Goal: Task Accomplishment & Management: Use online tool/utility

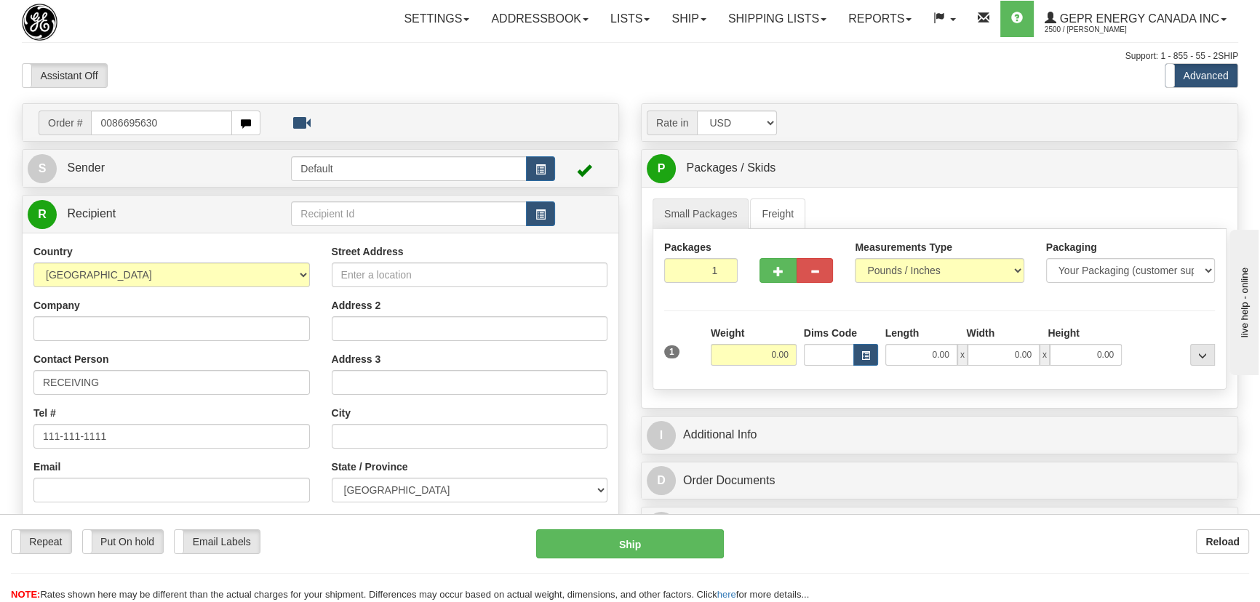
drag, startPoint x: 110, startPoint y: 117, endPoint x: 290, endPoint y: 103, distance: 180.9
click at [110, 118] on input "0086695630" at bounding box center [161, 123] width 141 height 25
type input "86695630"
click at [422, 58] on body "Training Course Close Toggle navigation Settings Shipping Preferences New Recip…" at bounding box center [634, 301] width 1269 height 602
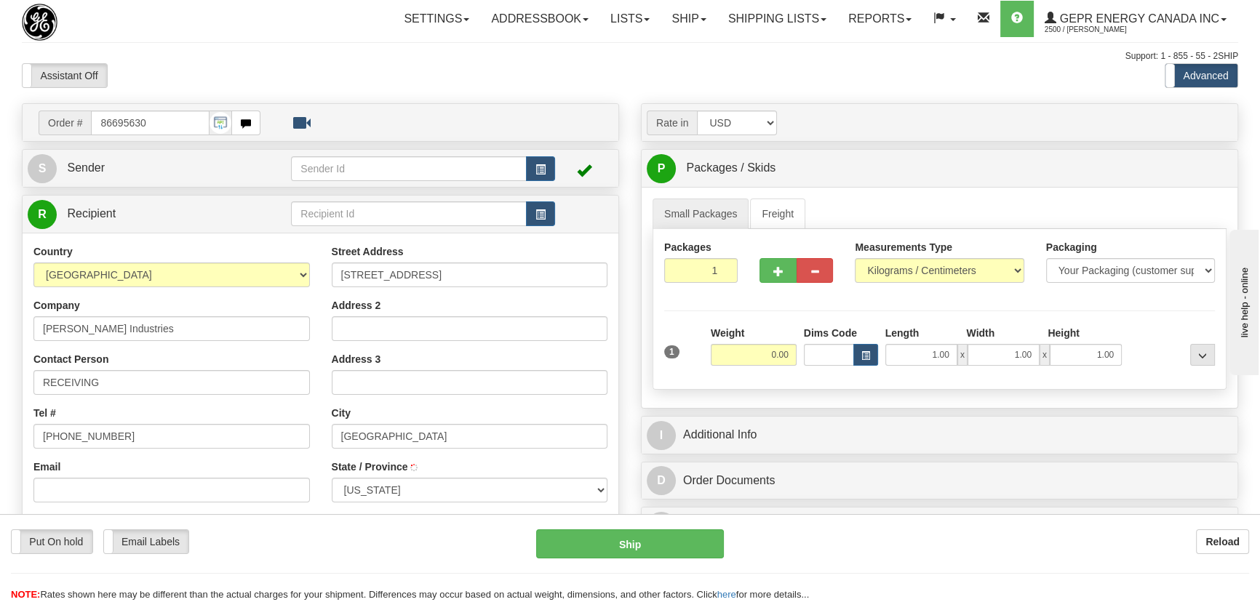
type input "[GEOGRAPHIC_DATA]"
drag, startPoint x: 713, startPoint y: 276, endPoint x: 752, endPoint y: 307, distance: 49.6
click at [749, 295] on div "Packages 1 1" at bounding box center [939, 268] width 572 height 56
type input "9"
click at [1006, 268] on div "Packages 9 1 Measurements Type" at bounding box center [939, 309] width 574 height 161
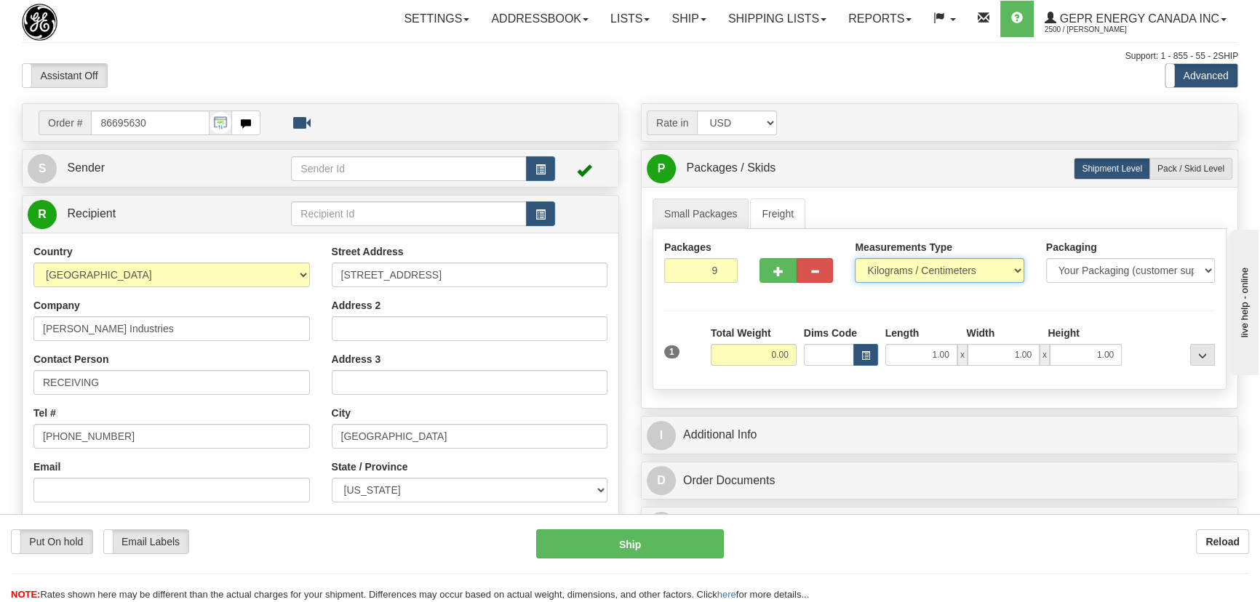
select select "0"
click at [855, 258] on select "Pounds / Inches Kilograms / Centimeters" at bounding box center [939, 270] width 169 height 25
drag, startPoint x: 769, startPoint y: 354, endPoint x: 793, endPoint y: 358, distance: 24.3
click at [794, 357] on input "0.00" at bounding box center [754, 355] width 86 height 22
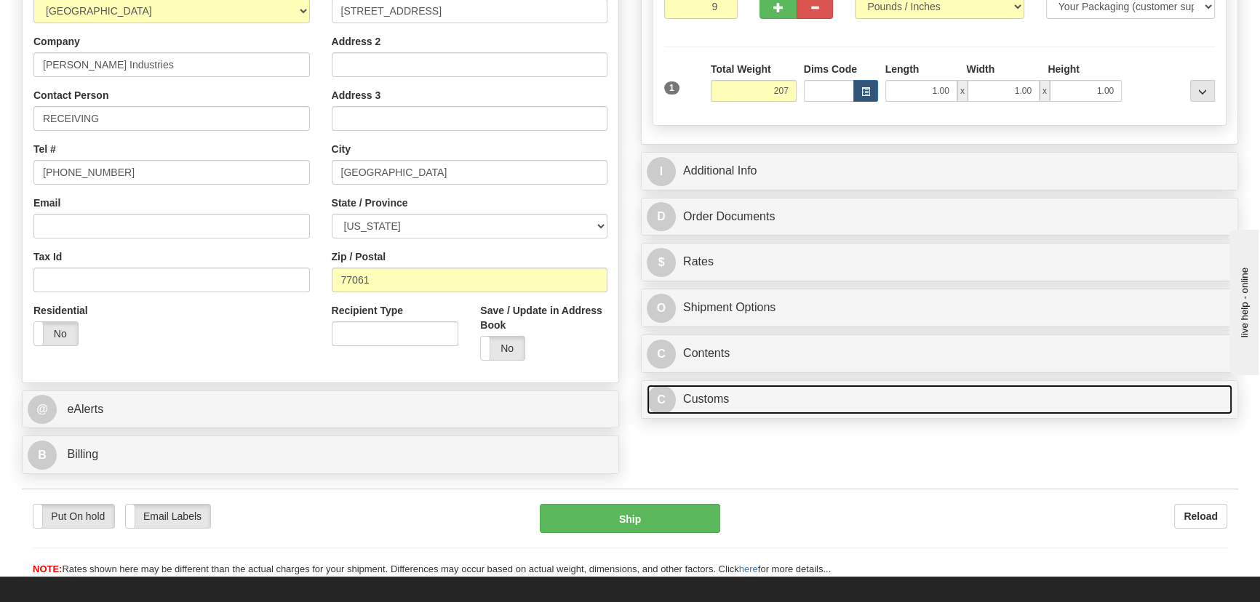
type input "207.00"
click at [967, 409] on link "C Customs" at bounding box center [939, 400] width 585 height 30
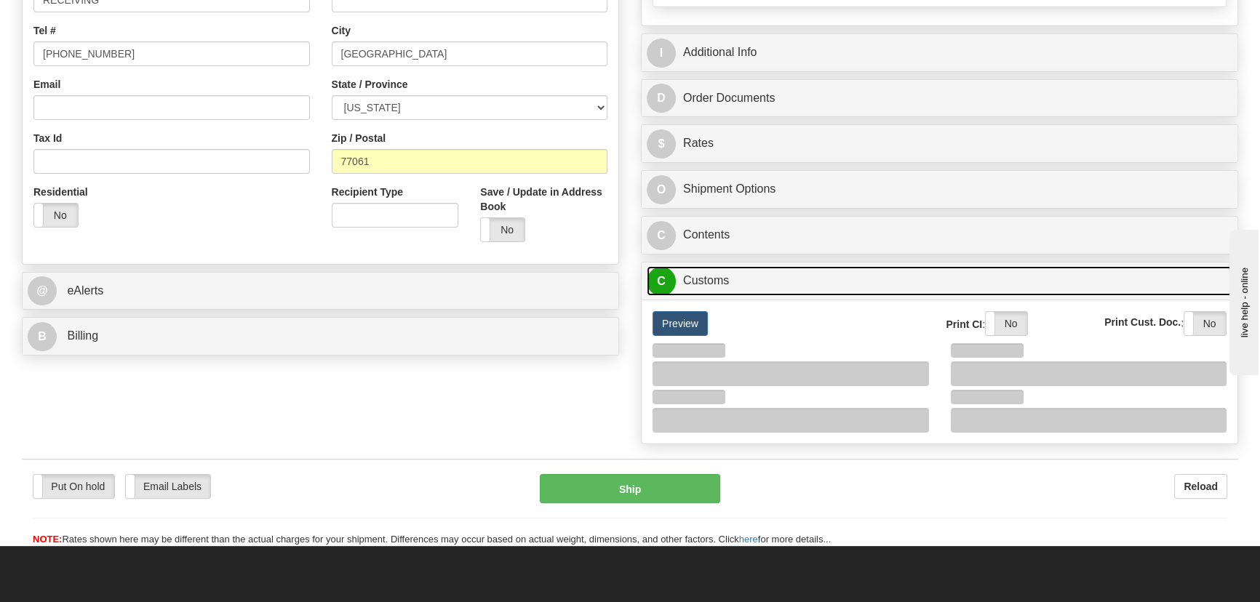
scroll to position [529, 0]
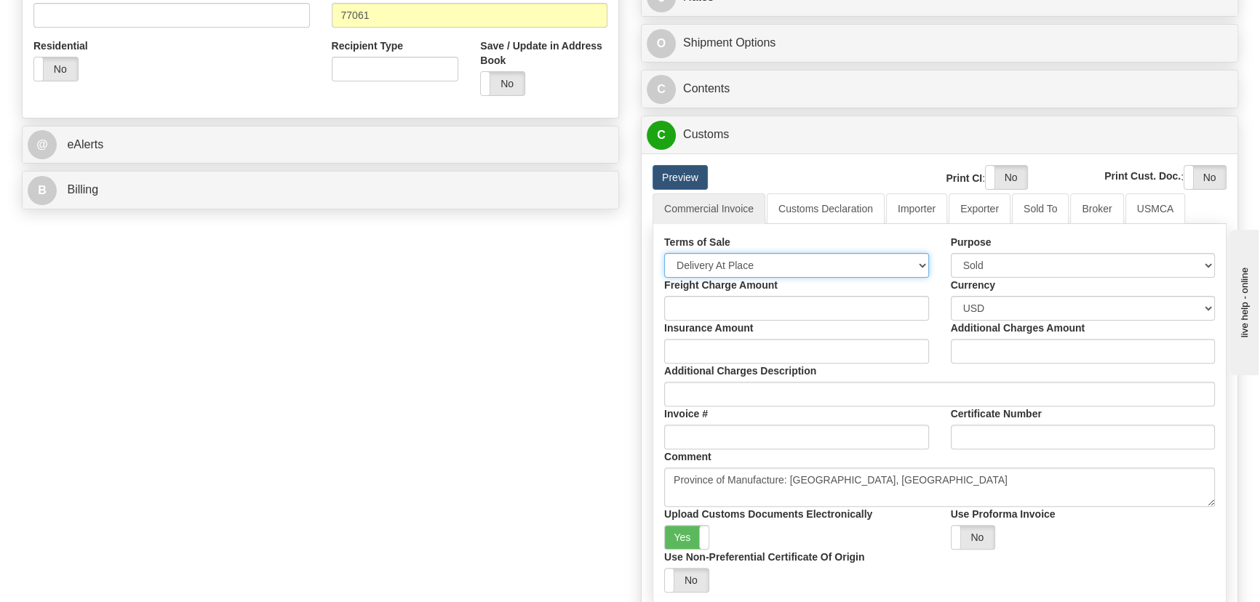
drag, startPoint x: 769, startPoint y: 261, endPoint x: 762, endPoint y: 268, distance: 9.8
click at [769, 261] on select "Free Carrier Free On Board Ex Works Delivered Duty Unpaid Delivered Duty Paid C…" at bounding box center [796, 265] width 265 height 25
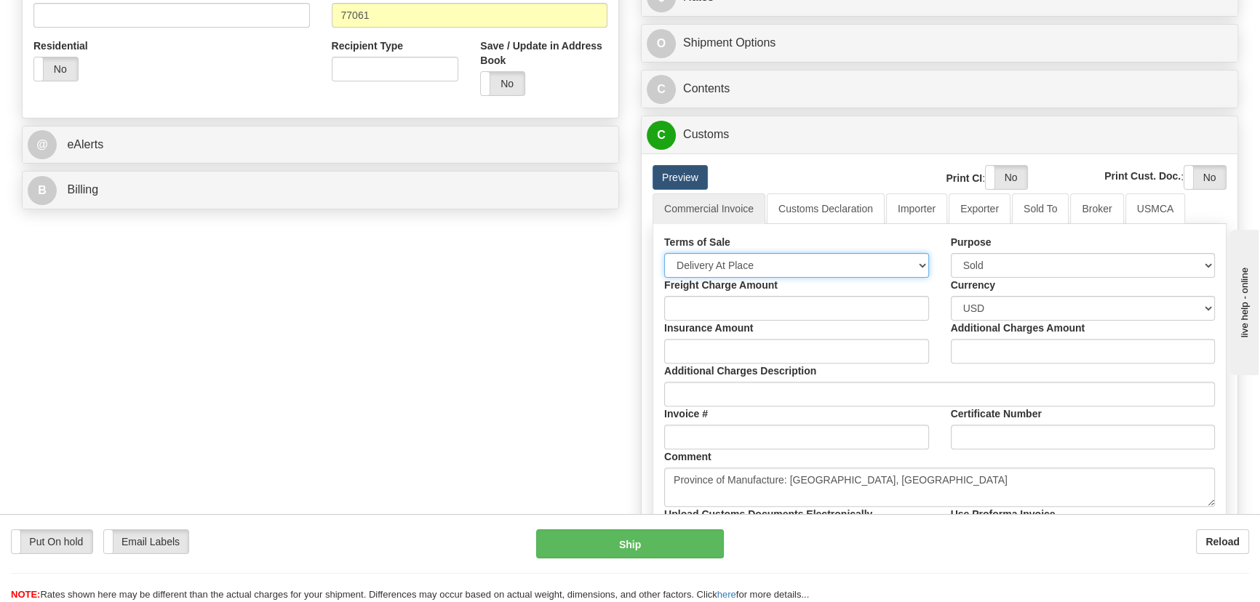
select select "7"
click at [664, 253] on select "Free Carrier Free On Board Ex Works Delivered Duty Unpaid Delivered Duty Paid C…" at bounding box center [796, 265] width 265 height 25
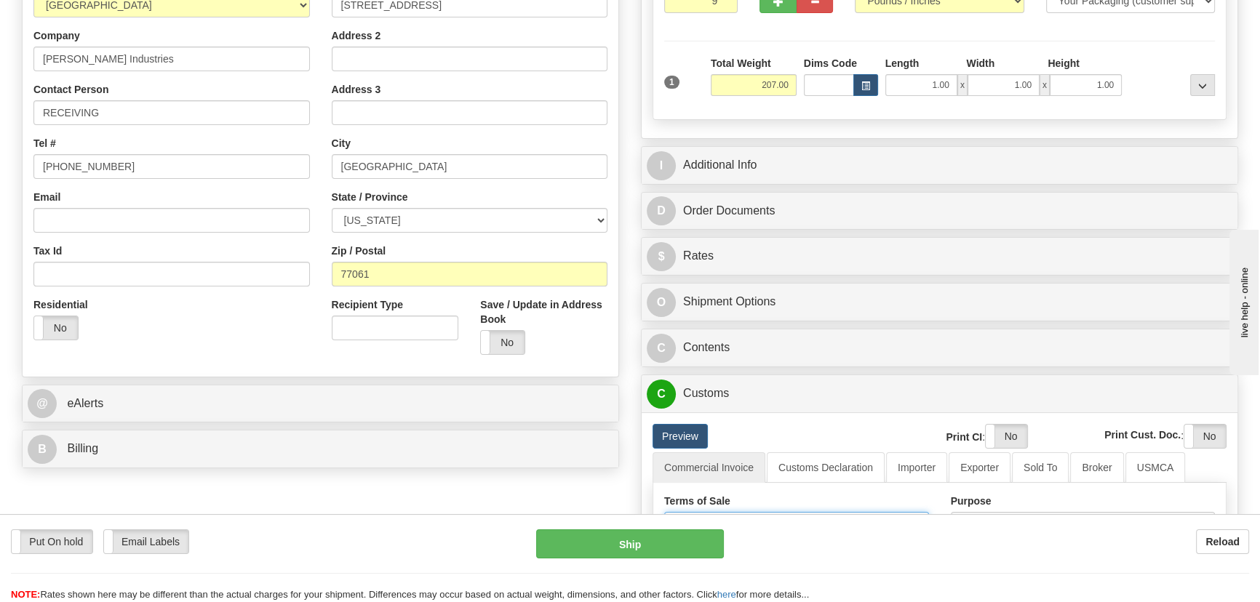
scroll to position [264, 0]
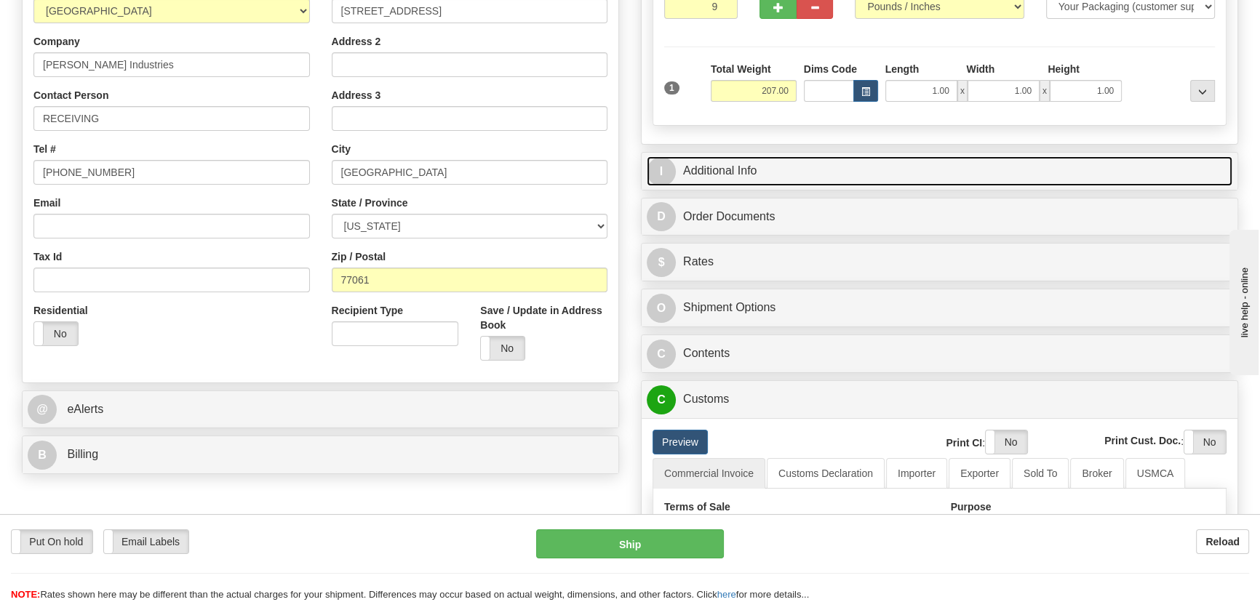
click at [1013, 174] on link "I Additional Info" at bounding box center [939, 171] width 585 height 30
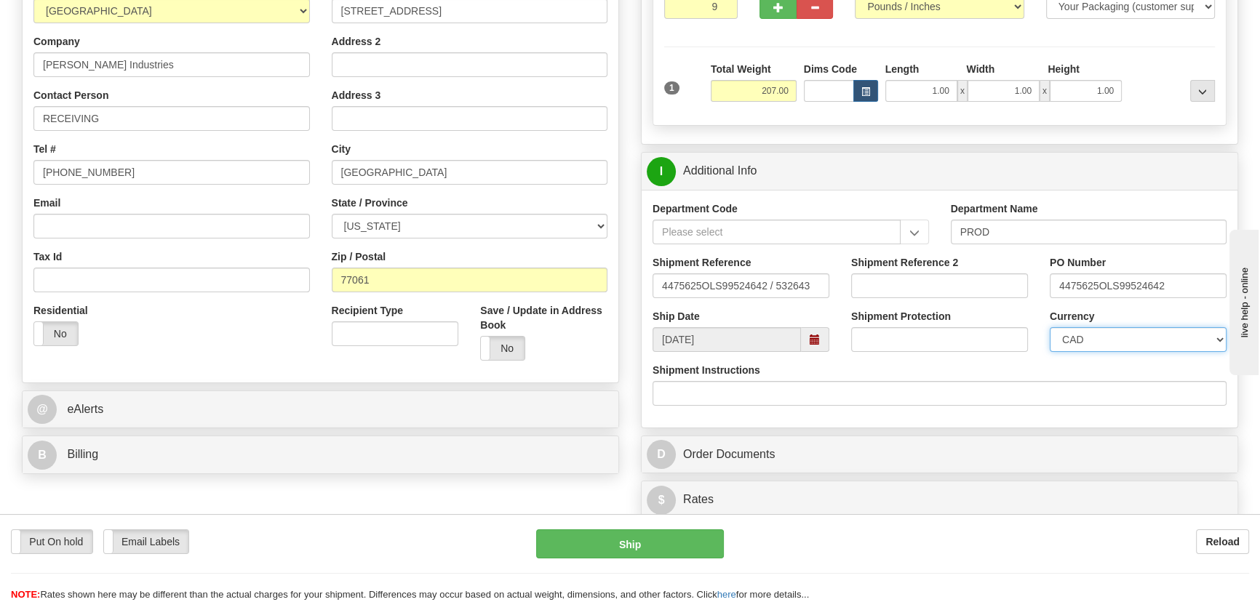
click at [1120, 337] on select "CAD USD EUR ZAR [PERSON_NAME] ARN AUD AUS AWG BBD BFR BGN BHD BMD BND BRC BRL C…" at bounding box center [1137, 339] width 177 height 25
select select "1"
click at [1049, 327] on select "CAD USD EUR ZAR [PERSON_NAME] ARN AUD AUS AWG BBD BFR BGN BHD BMD BND BRC BRL C…" at bounding box center [1137, 339] width 177 height 25
click at [911, 279] on input "Shipment Reference 2" at bounding box center [939, 285] width 177 height 25
drag, startPoint x: 959, startPoint y: 280, endPoint x: 761, endPoint y: 266, distance: 197.6
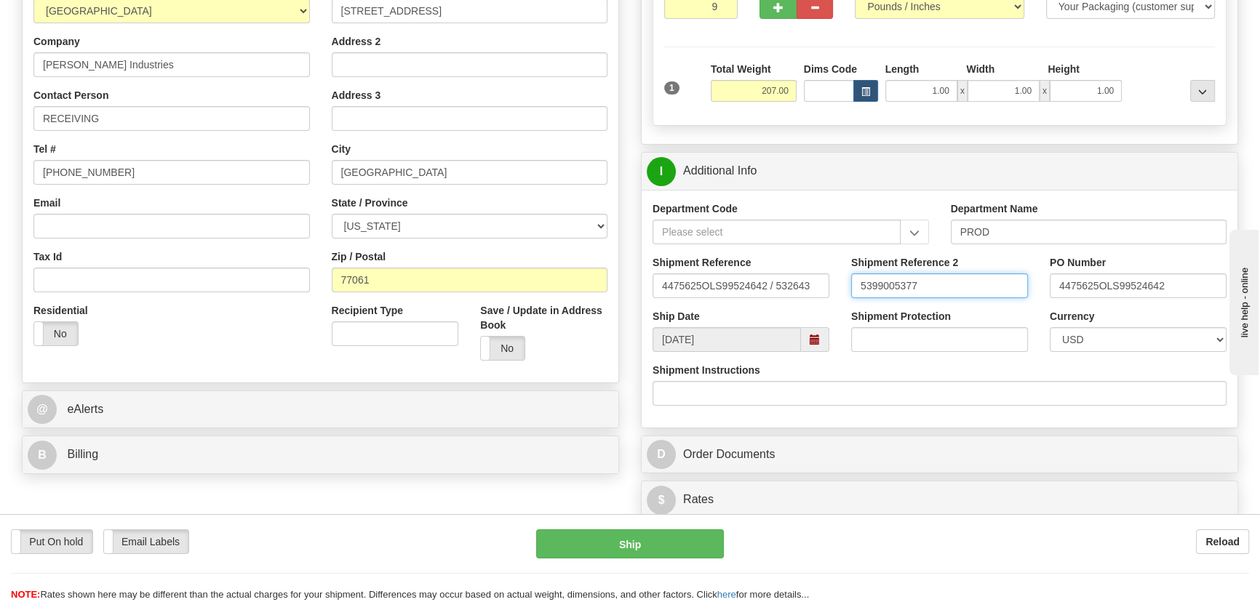
click at [761, 267] on div "Shipment Reference 4475625OLS99524642 / 532643 Shipment Reference 2 5399005377 …" at bounding box center [939, 282] width 596 height 54
type input "5399005377"
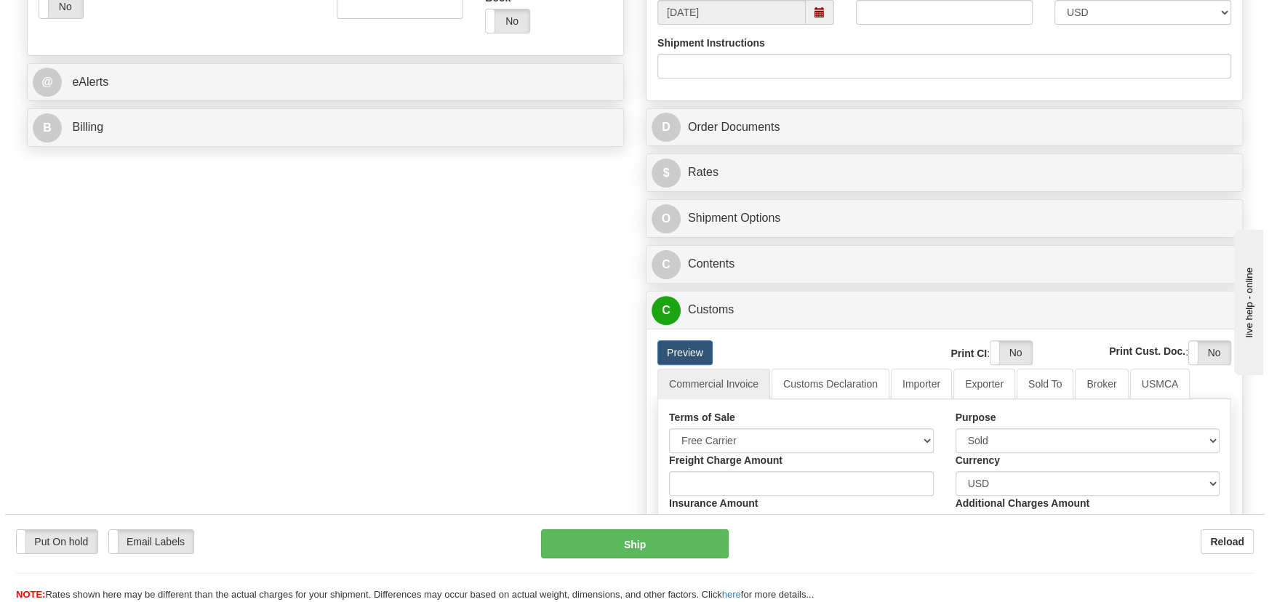
scroll to position [595, 0]
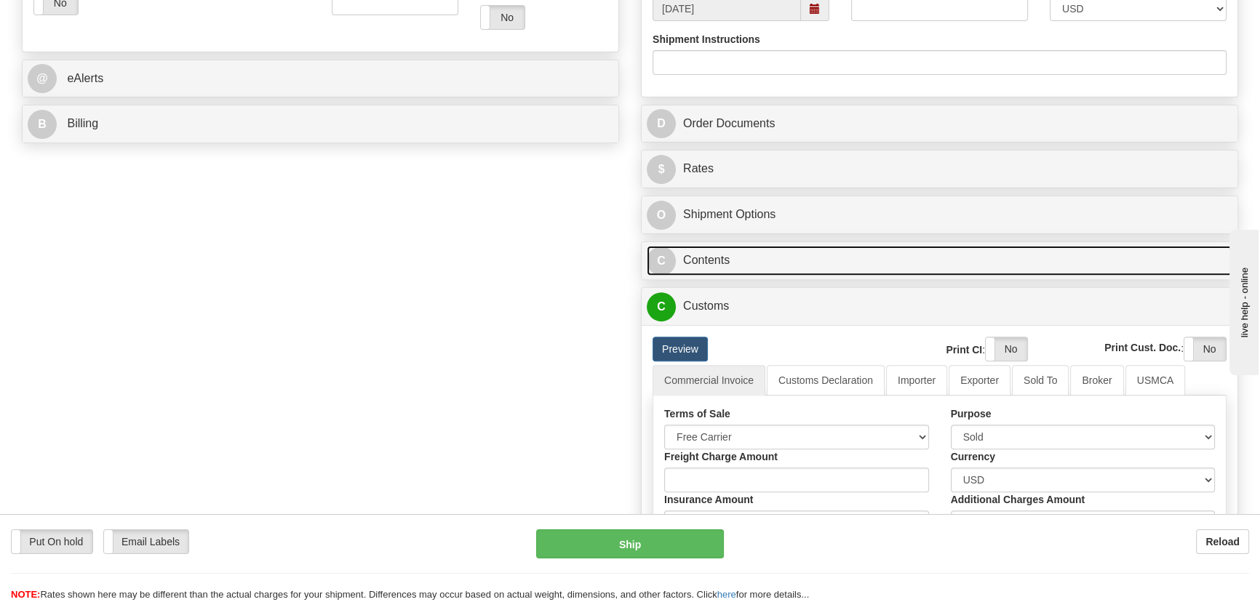
click at [1063, 262] on link "C Contents" at bounding box center [939, 261] width 585 height 30
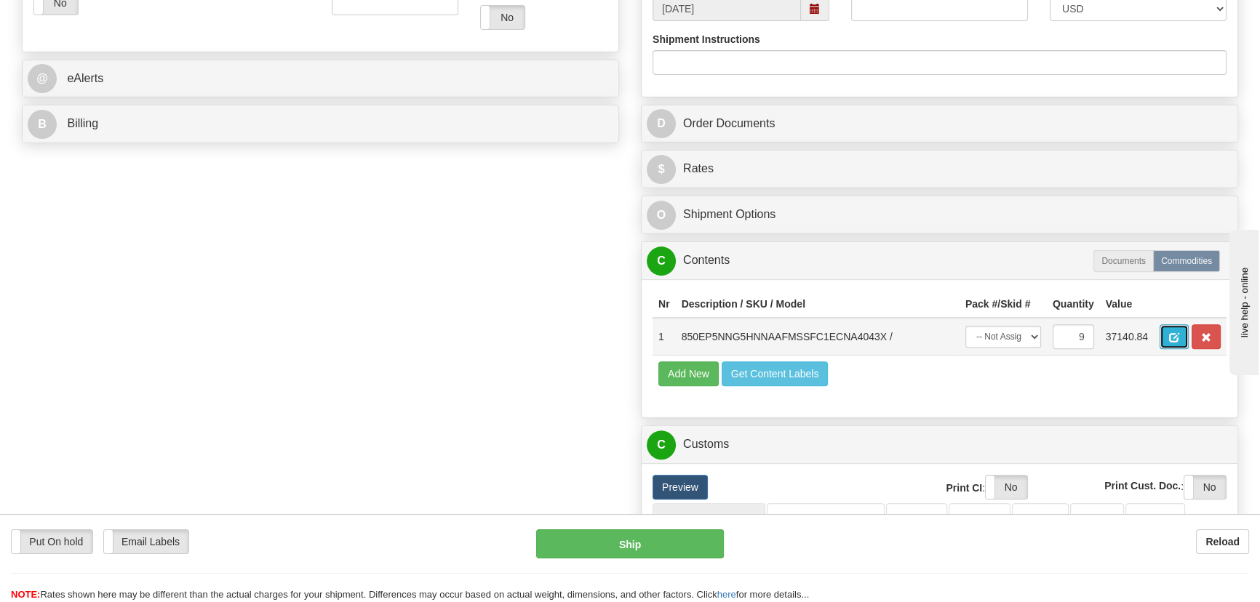
click at [1172, 334] on span "button" at bounding box center [1174, 337] width 10 height 9
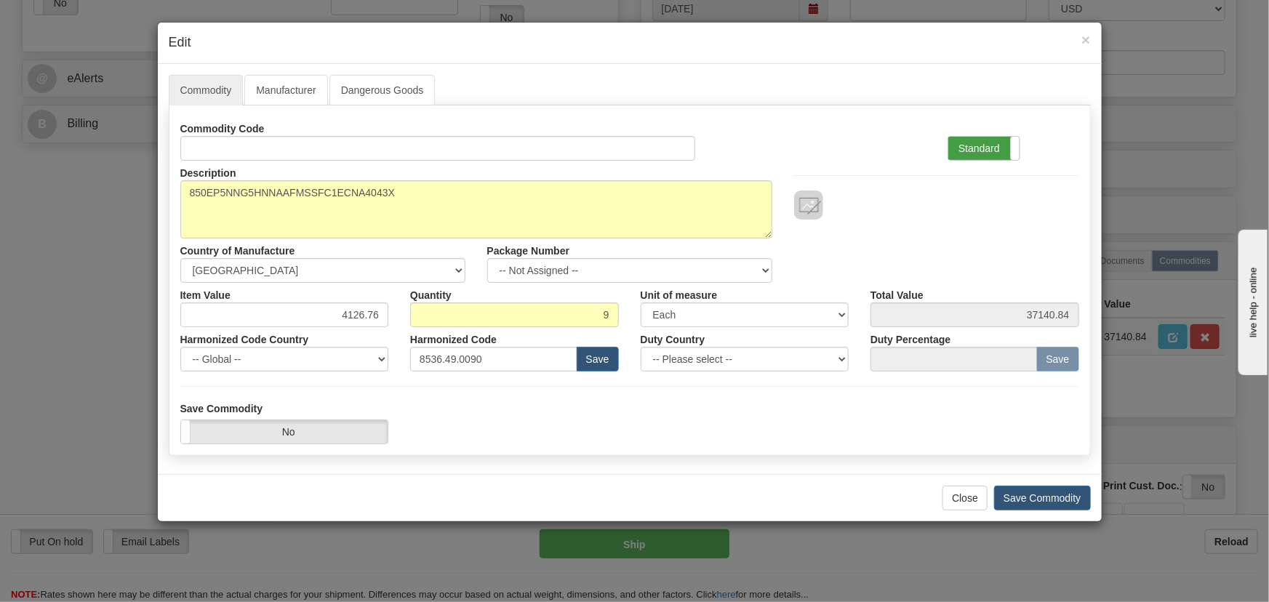
click at [996, 153] on label "Standard" at bounding box center [983, 148] width 71 height 23
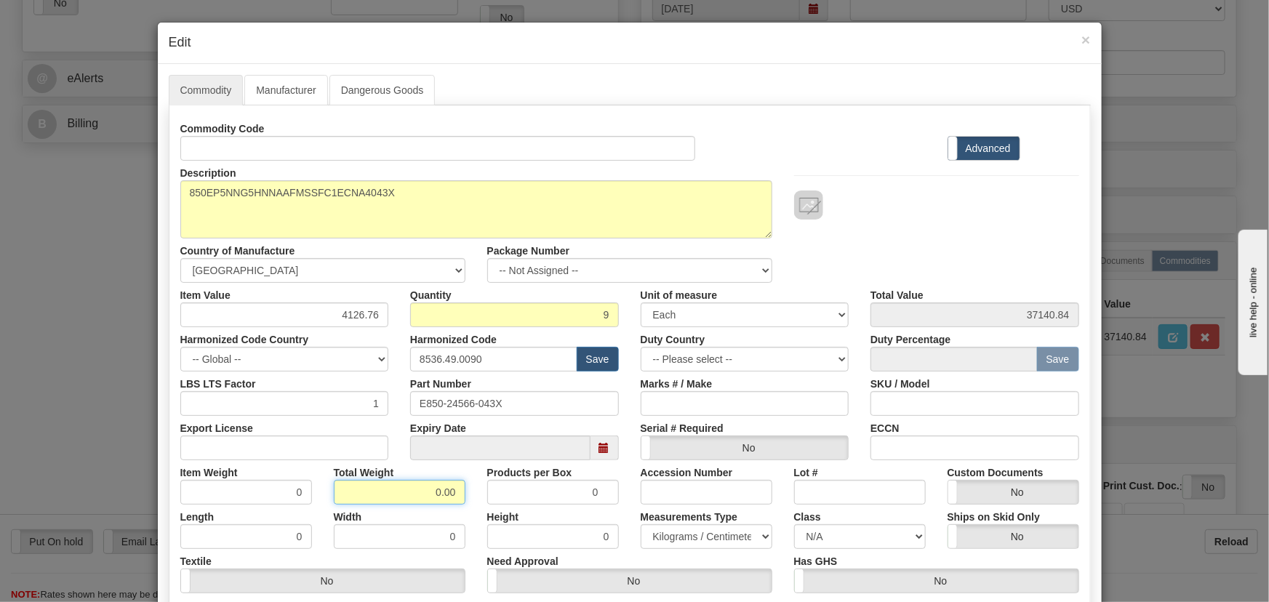
drag, startPoint x: 428, startPoint y: 495, endPoint x: 484, endPoint y: 508, distance: 56.8
click at [484, 511] on div "Commodity Code Standard Advanced Description 850EP5NNG5HNNAAFMSSFC1ECNA4043X Co…" at bounding box center [629, 376] width 899 height 521
type input "9"
type input "1.0000"
drag, startPoint x: 361, startPoint y: 323, endPoint x: 405, endPoint y: 331, distance: 44.4
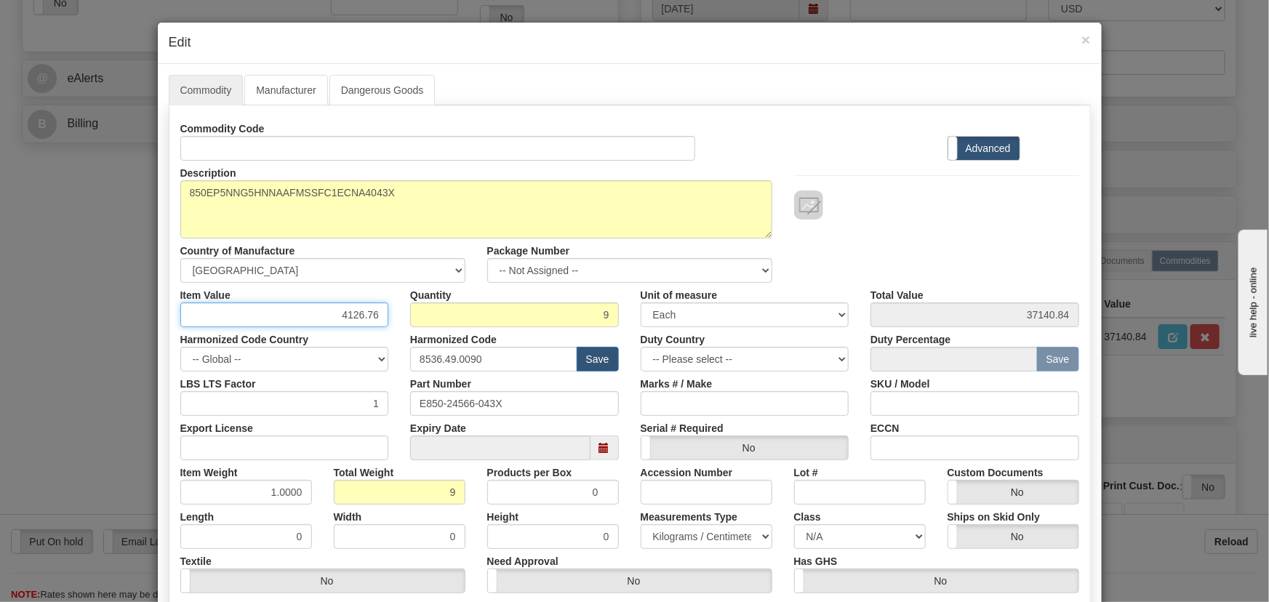
click at [391, 333] on div "Commodity Code Standard Advanced Description 850EP5NNG5HNNAAFMSSFC1ECNA4043X Co…" at bounding box center [629, 376] width 899 height 521
paste input ".273,40"
type input "4273.40"
type input "38460.60"
drag, startPoint x: 795, startPoint y: 187, endPoint x: 805, endPoint y: 187, distance: 10.2
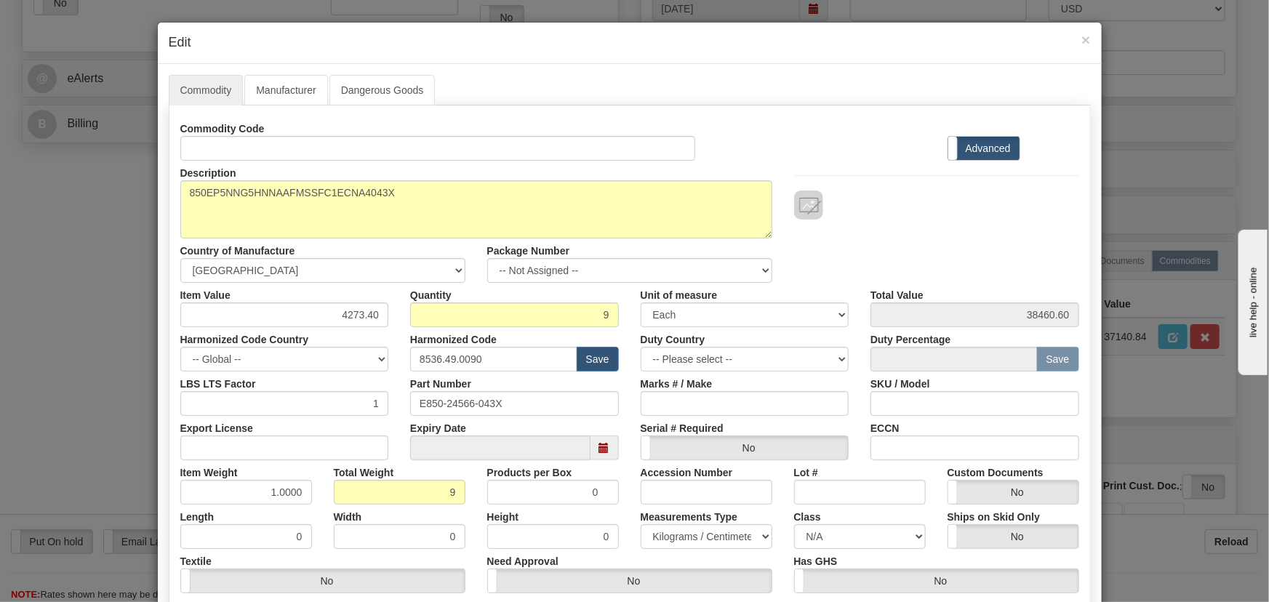
click at [801, 187] on div at bounding box center [936, 190] width 307 height 59
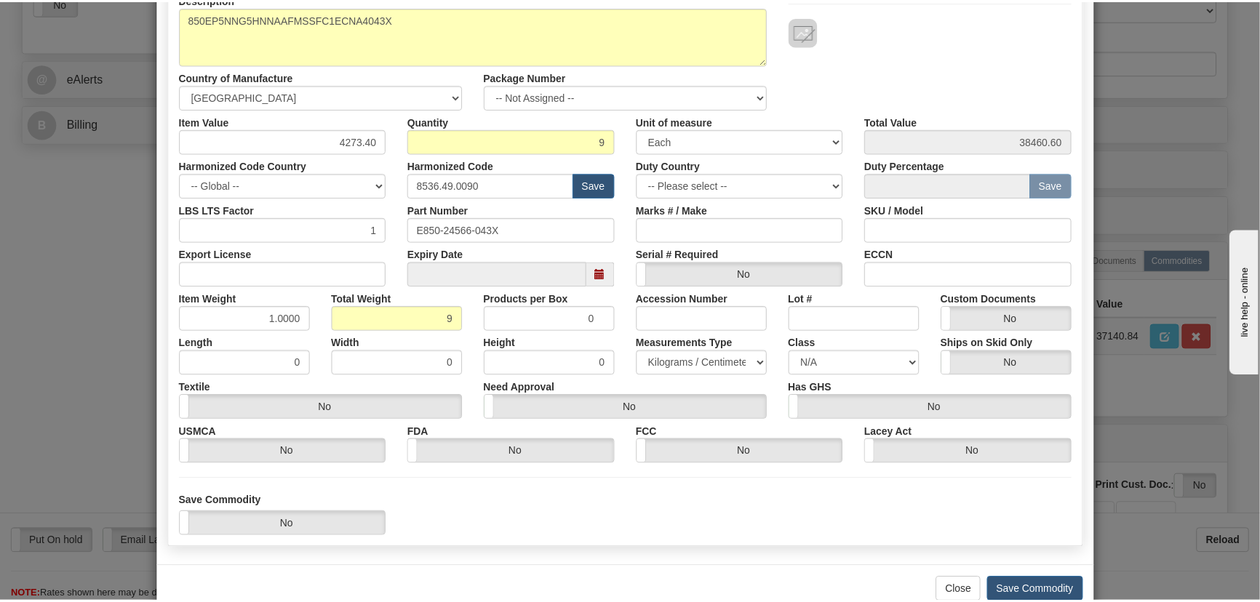
scroll to position [198, 0]
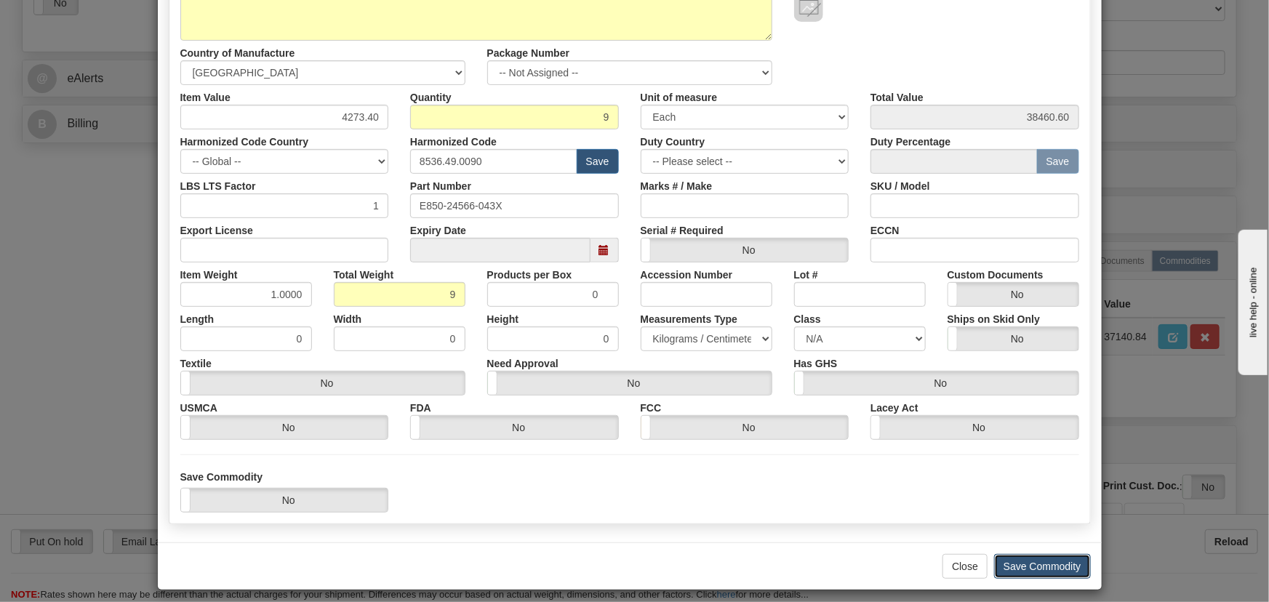
click at [1038, 565] on button "Save Commodity" at bounding box center [1042, 566] width 97 height 25
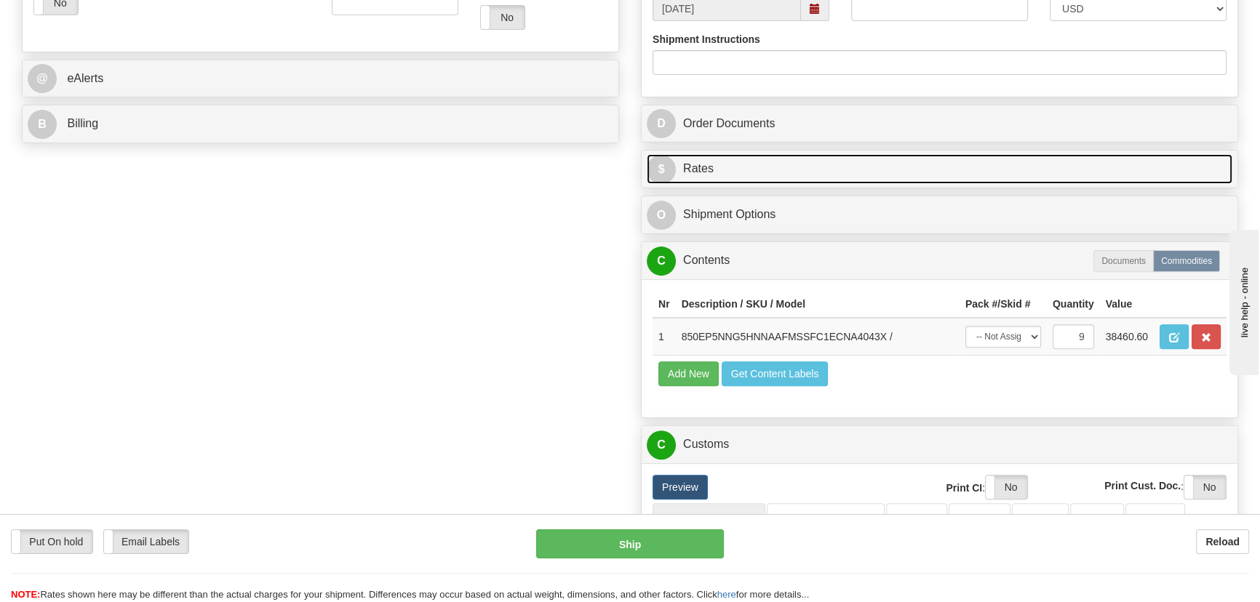
click at [1062, 157] on link "$ Rates" at bounding box center [939, 169] width 585 height 30
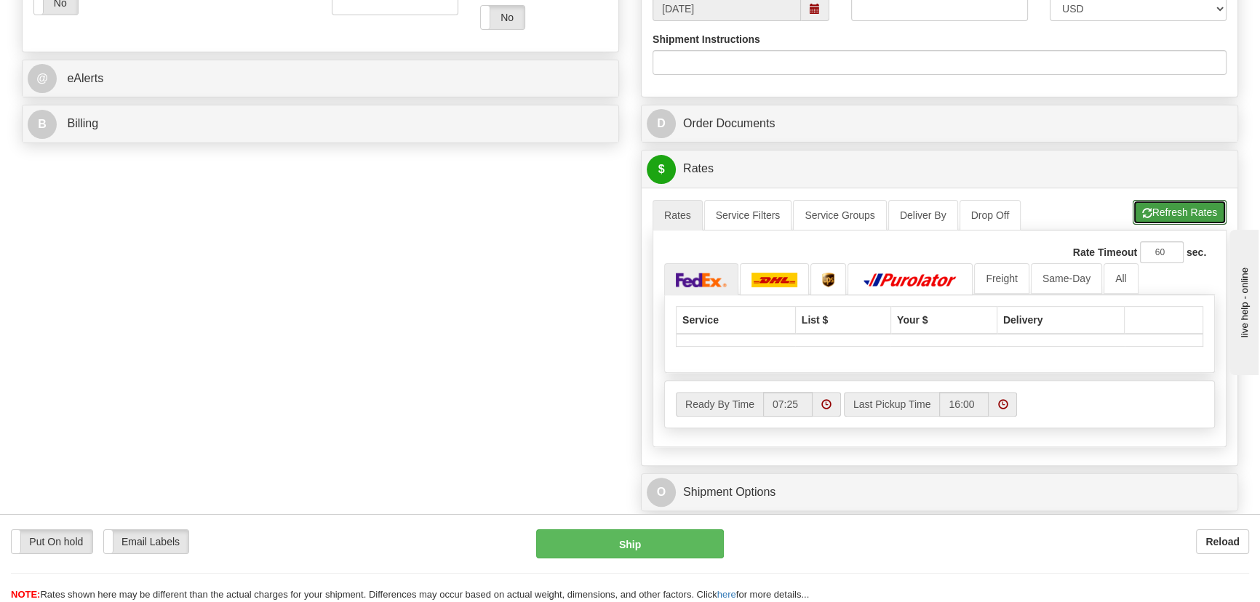
click at [1178, 207] on button "Refresh Rates" at bounding box center [1179, 212] width 94 height 25
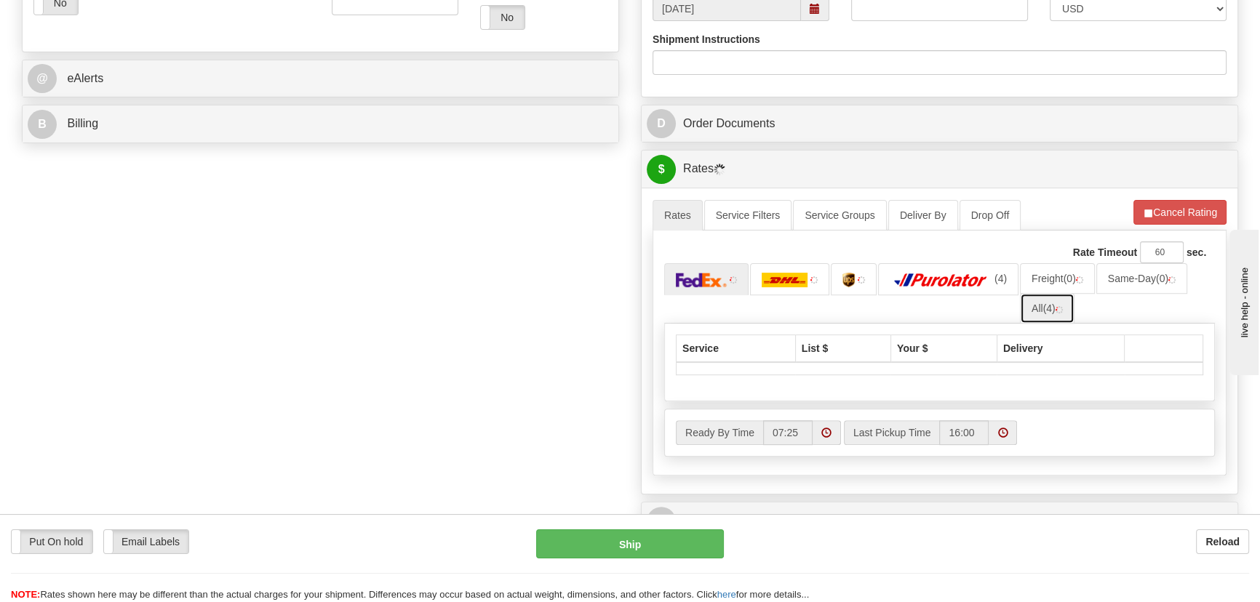
click at [1043, 306] on link "All (4)" at bounding box center [1047, 308] width 55 height 31
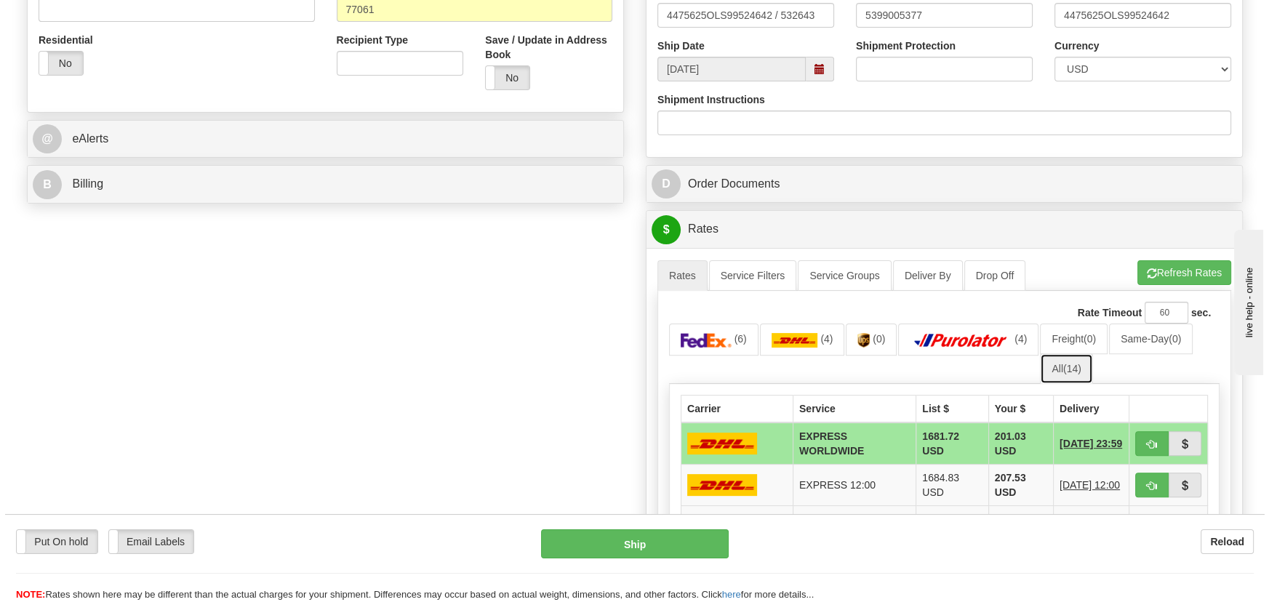
scroll to position [595, 0]
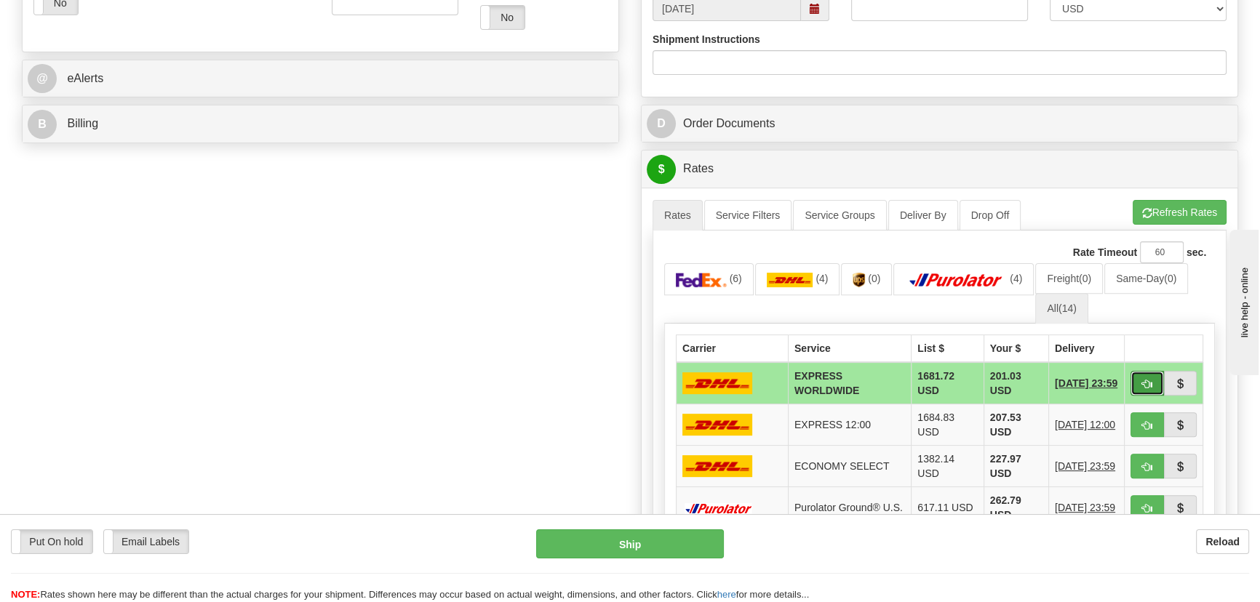
click at [1145, 380] on span "button" at bounding box center [1147, 384] width 10 height 9
type input "P"
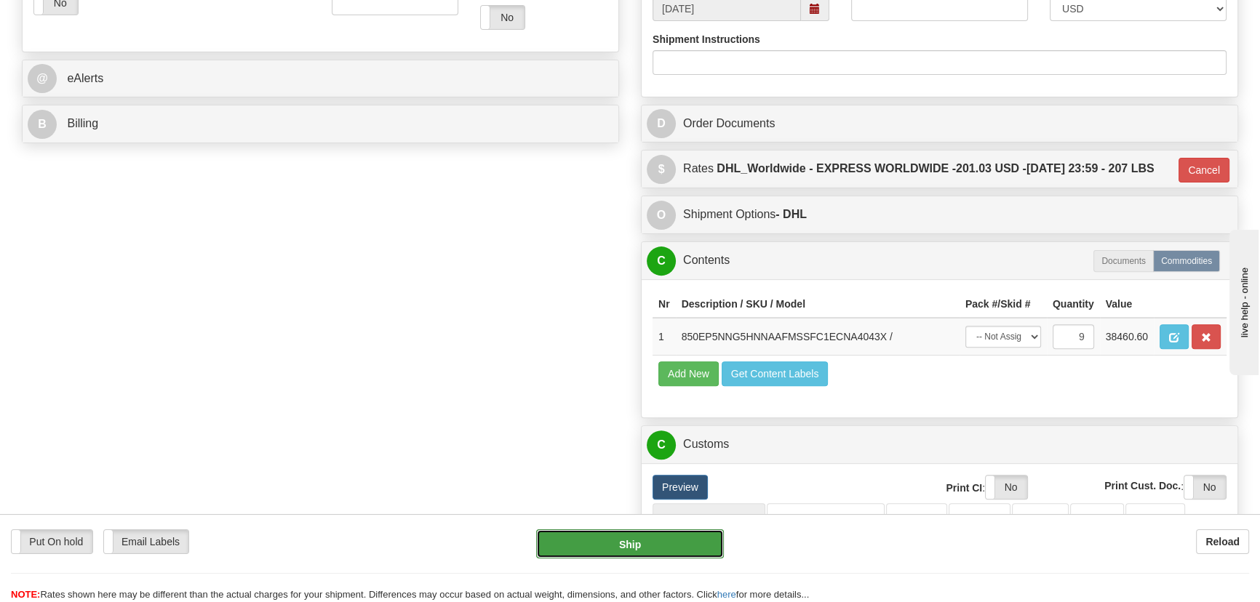
click at [633, 532] on button "Ship" at bounding box center [630, 543] width 188 height 29
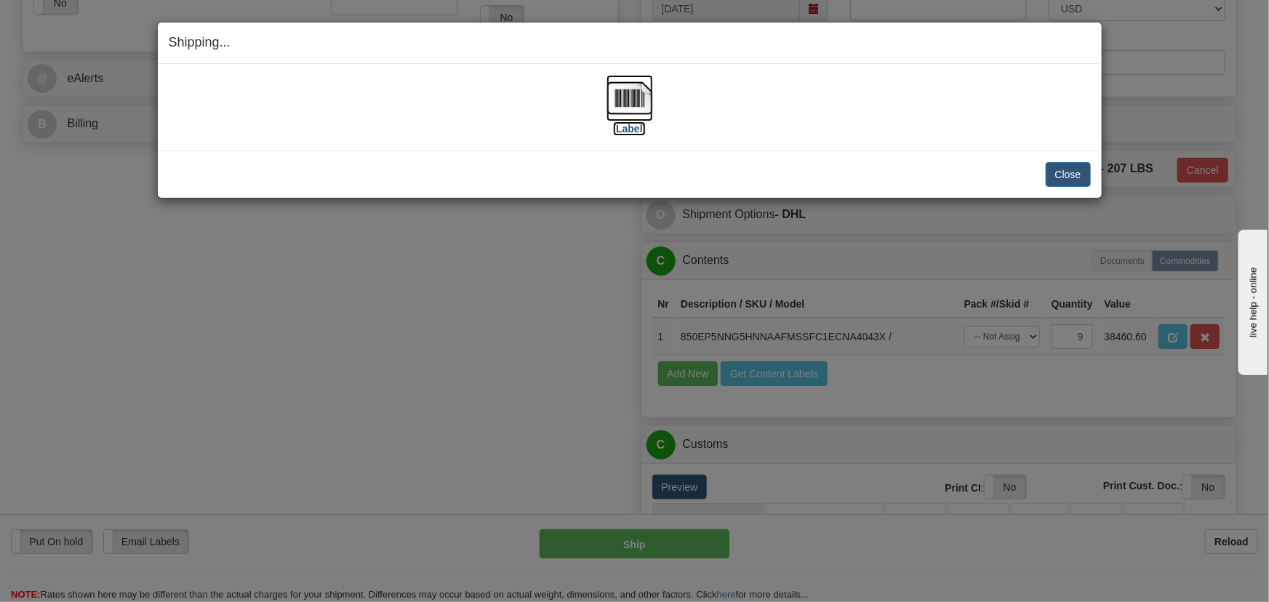
click at [623, 94] on img at bounding box center [630, 98] width 47 height 47
click at [1084, 175] on button "Close" at bounding box center [1068, 174] width 45 height 25
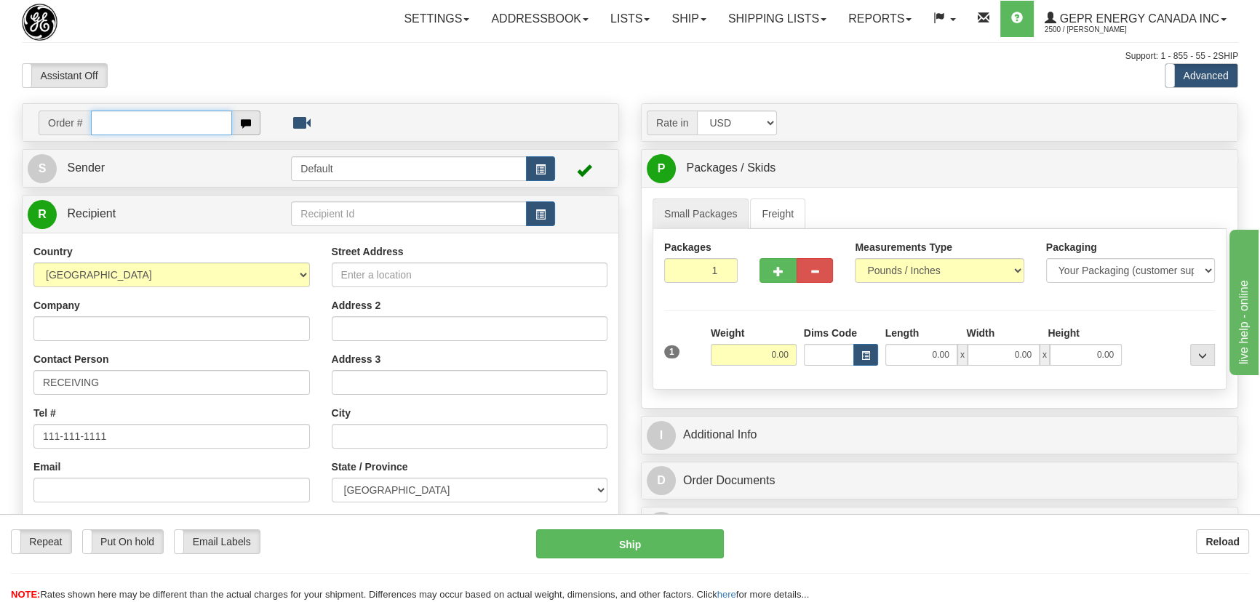
paste input "0086695627"
drag, startPoint x: 111, startPoint y: 122, endPoint x: 183, endPoint y: 129, distance: 72.4
click at [112, 122] on input "0086695627" at bounding box center [161, 123] width 141 height 25
type input "86695627"
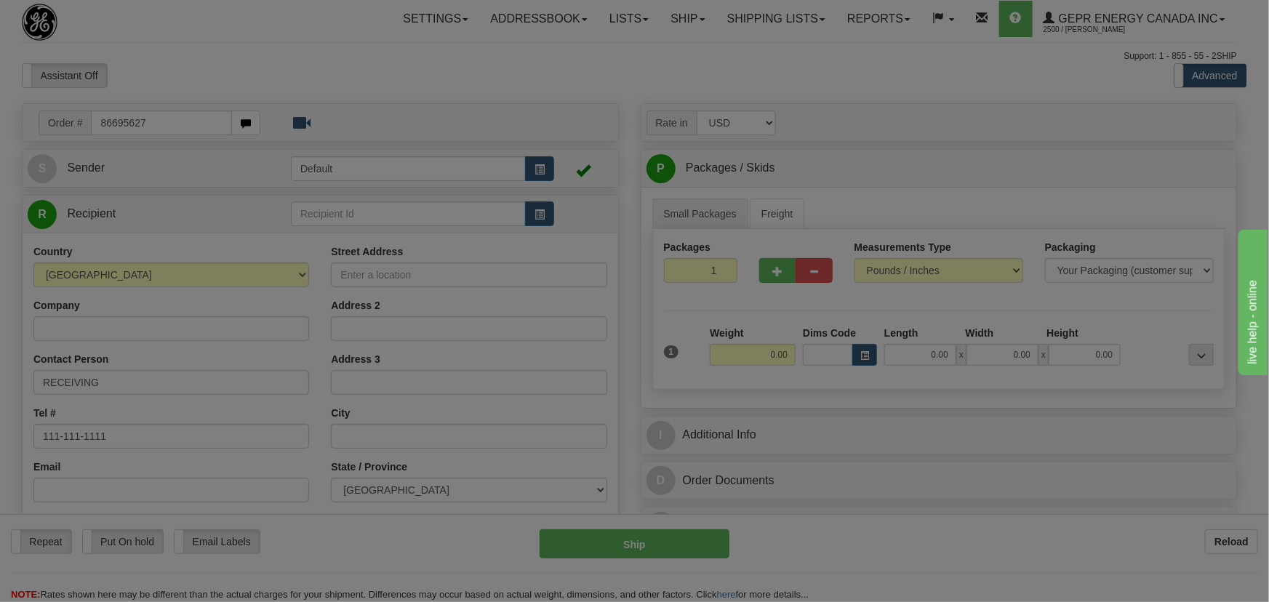
drag, startPoint x: 373, startPoint y: 68, endPoint x: 388, endPoint y: 60, distance: 16.6
click at [373, 67] on body "Training Course Close Toggle navigation Settings Shipping Preferences New Recip…" at bounding box center [634, 301] width 1269 height 602
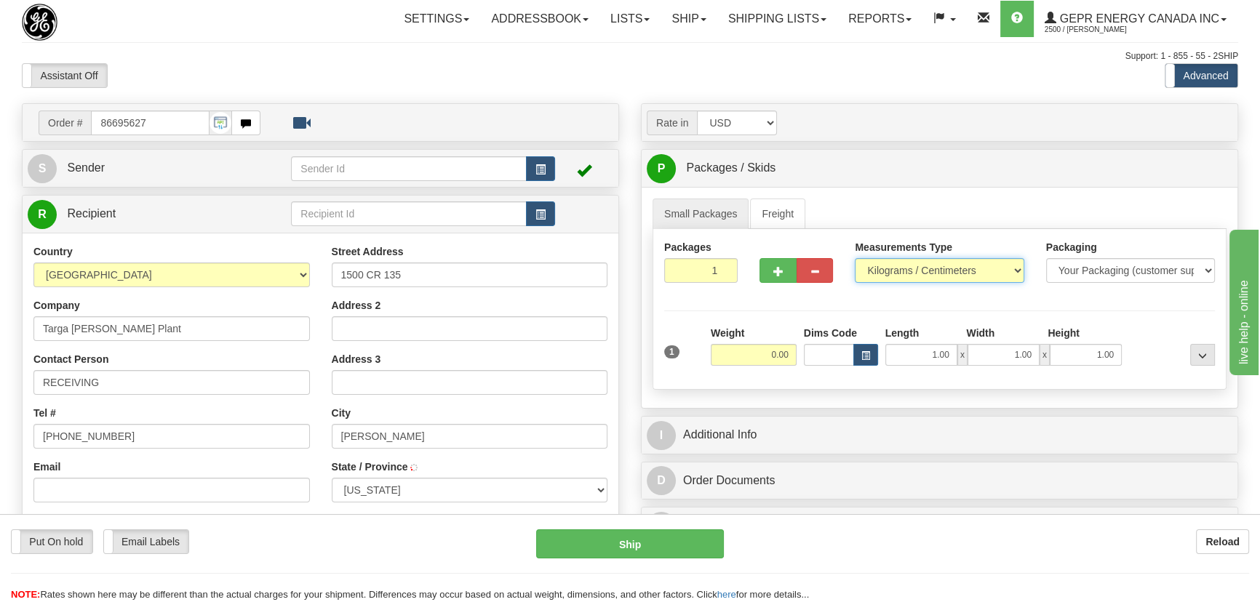
click at [943, 267] on select "Pounds / Inches Kilograms / Centimeters" at bounding box center [939, 270] width 169 height 25
type input "MIDKIFF"
select select "[GEOGRAPHIC_DATA]"
select select "0"
click at [855, 258] on select "Pounds / Inches Kilograms / Centimeters" at bounding box center [939, 270] width 169 height 25
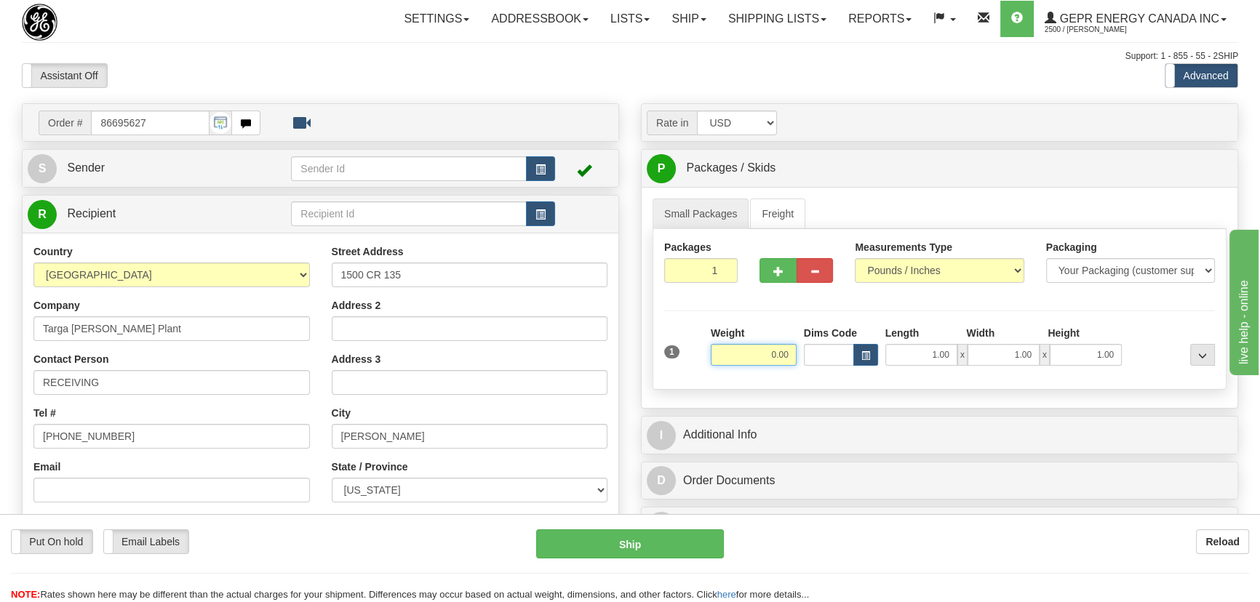
drag, startPoint x: 778, startPoint y: 370, endPoint x: 831, endPoint y: 384, distance: 54.9
click at [831, 384] on div "Packages 1 1 Measurements Type" at bounding box center [939, 309] width 574 height 161
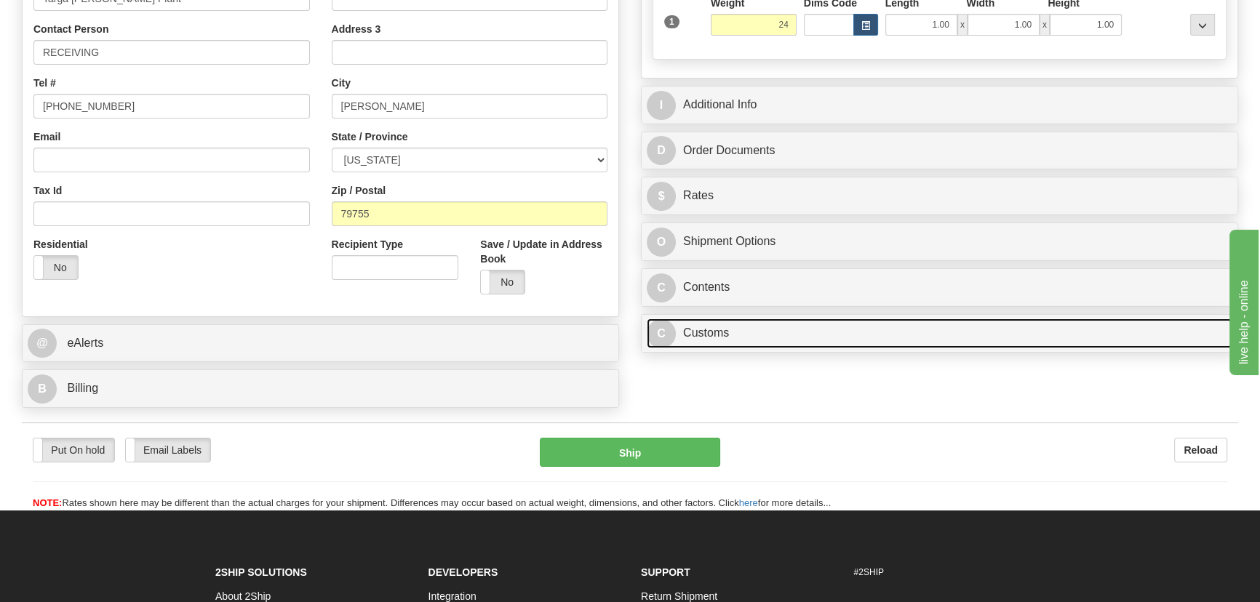
type input "24.00"
click at [1010, 327] on link "C Customs" at bounding box center [939, 334] width 585 height 30
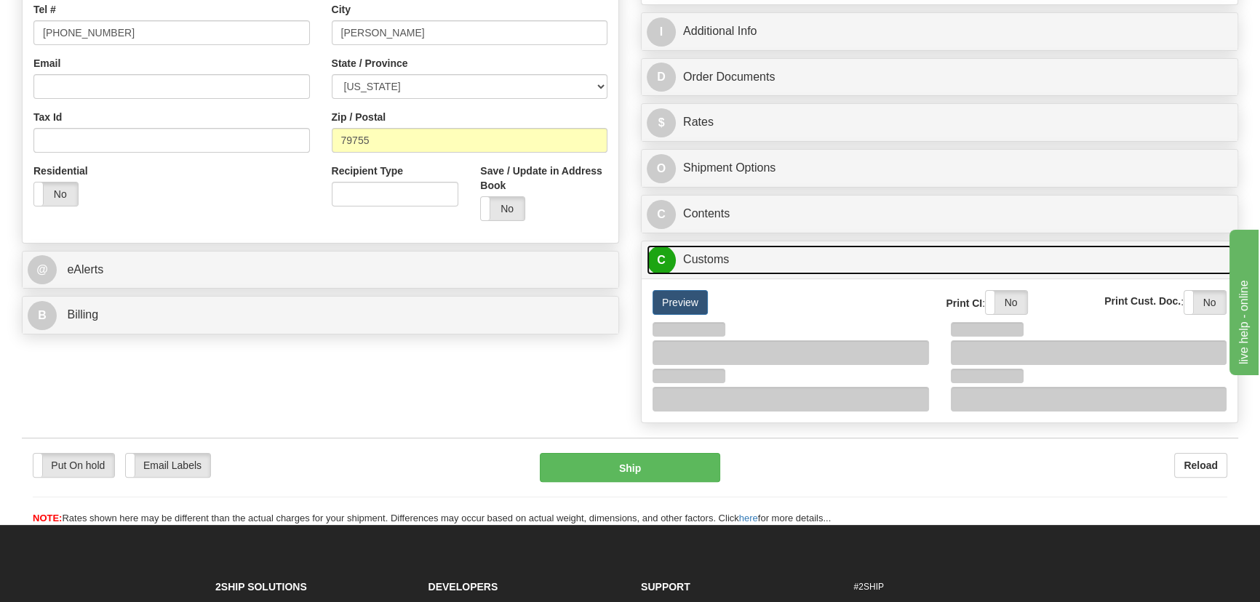
scroll to position [463, 0]
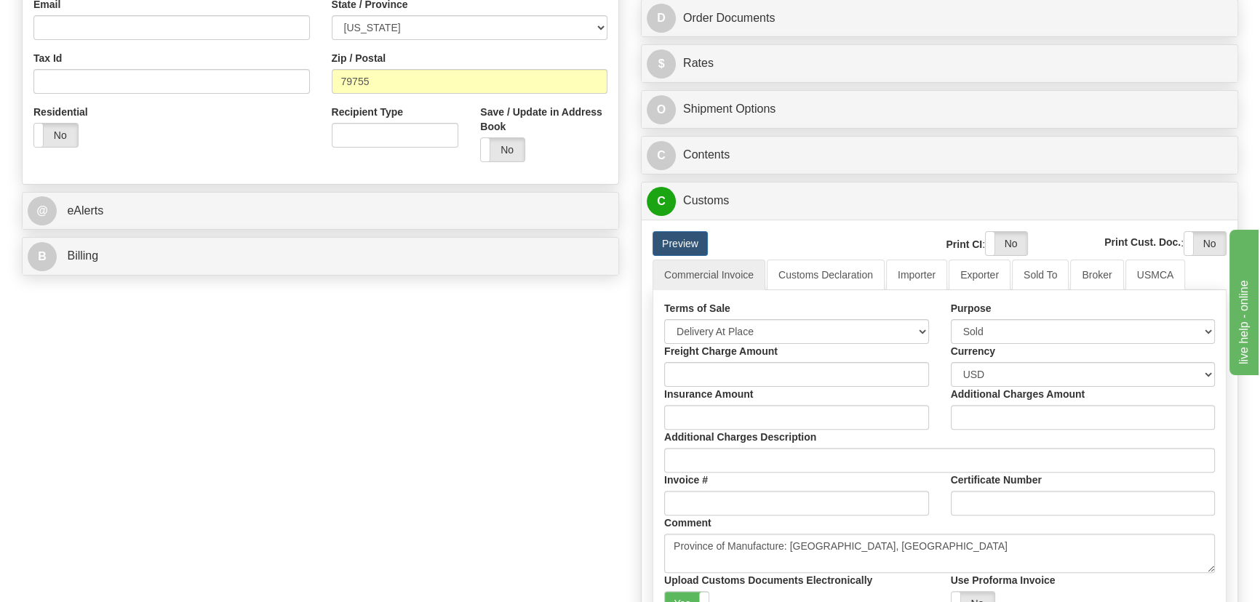
click at [770, 315] on div "Terms of Sale Free Carrier Free On Board Ex Works Delivered Duty Unpaid Deliver…" at bounding box center [796, 322] width 287 height 43
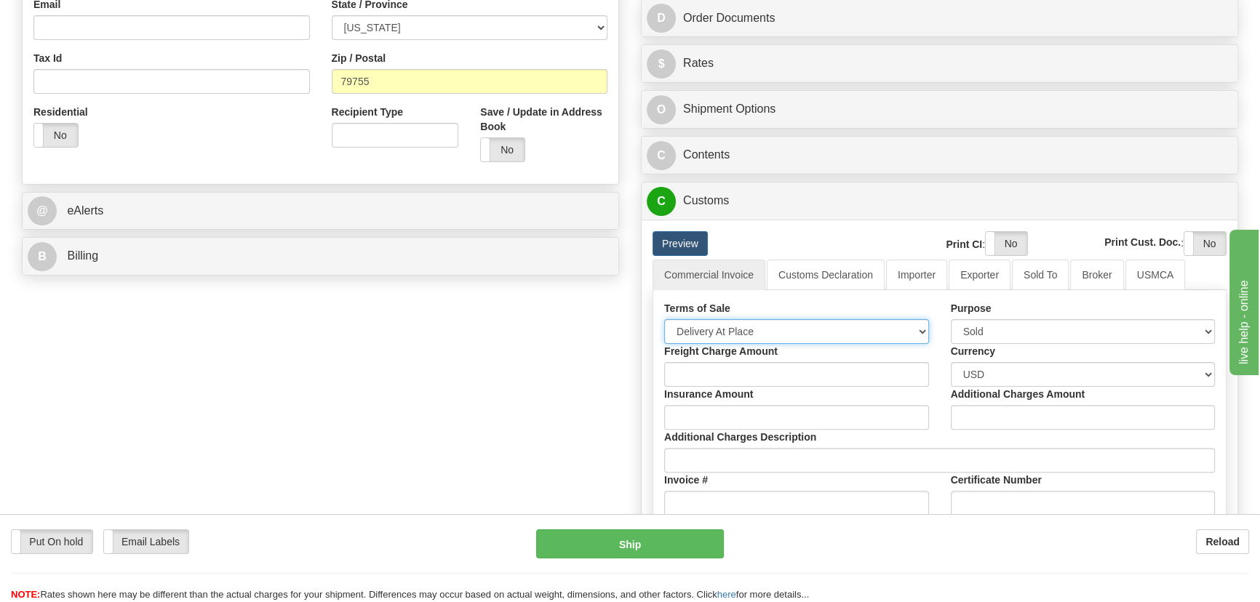
click at [761, 327] on select "Free Carrier Free On Board Ex Works Delivered Duty Unpaid Delivered Duty Paid C…" at bounding box center [796, 331] width 265 height 25
select select "7"
click at [664, 319] on select "Free Carrier Free On Board Ex Works Delivered Duty Unpaid Delivered Duty Paid C…" at bounding box center [796, 331] width 265 height 25
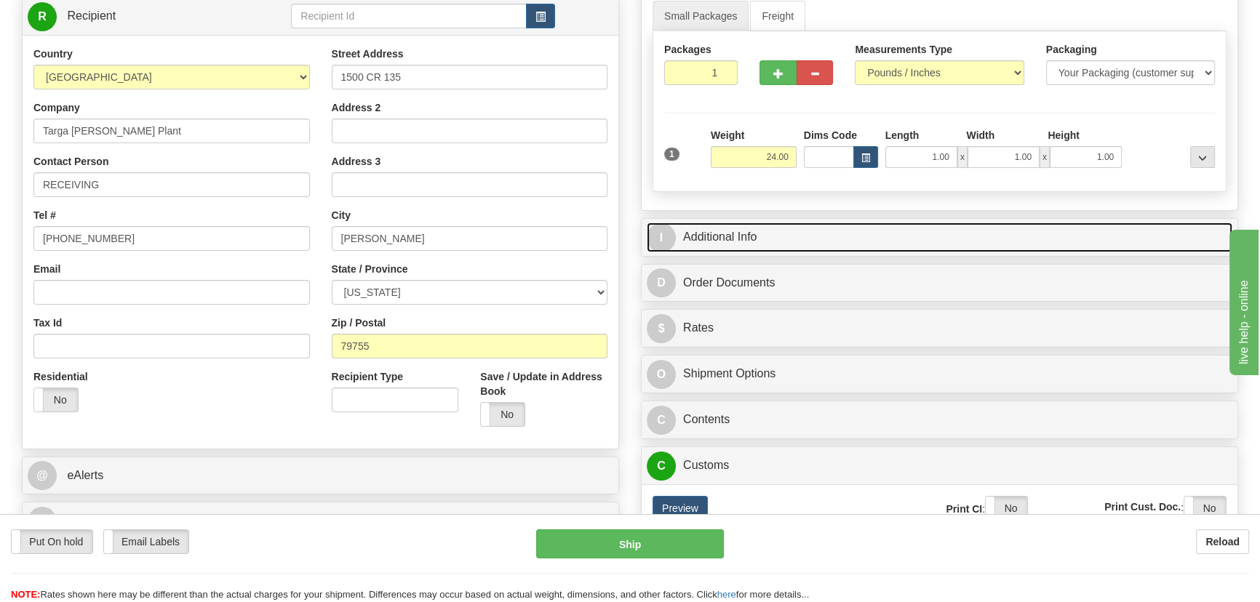
click at [993, 236] on link "I Additional Info" at bounding box center [939, 238] width 585 height 30
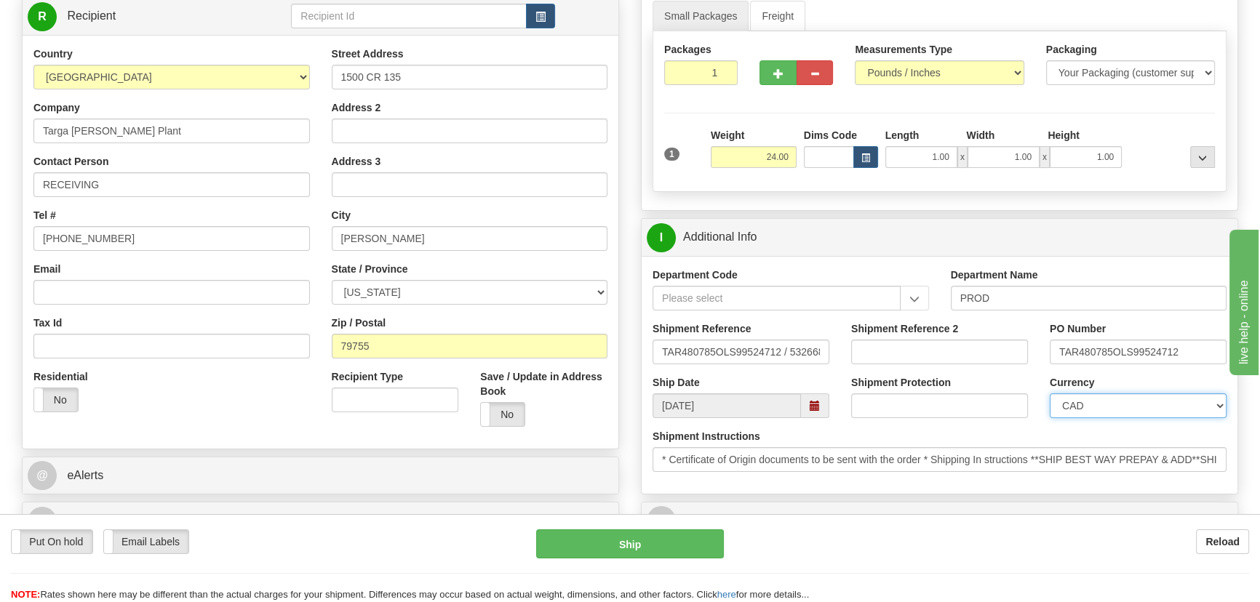
click at [1109, 404] on select "CAD USD EUR ZAR [PERSON_NAME] ARN AUD AUS AWG BBD BFR BGN BHD BMD BND BRC BRL C…" at bounding box center [1137, 405] width 177 height 25
select select "1"
click at [1049, 393] on select "CAD USD EUR ZAR [PERSON_NAME] ARN AUD AUS AWG BBD BFR BGN BHD BMD BND BRC BRL C…" at bounding box center [1137, 405] width 177 height 25
click at [945, 340] on input "Shipment Reference 2" at bounding box center [939, 352] width 177 height 25
drag, startPoint x: 980, startPoint y: 348, endPoint x: 777, endPoint y: 337, distance: 203.2
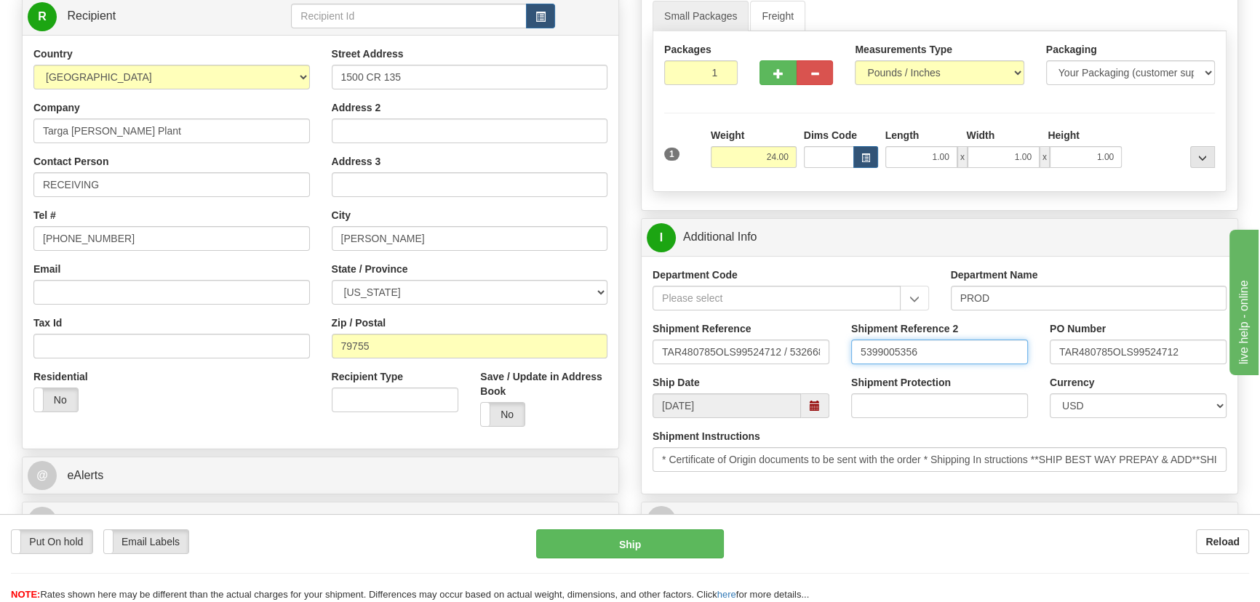
click at [777, 337] on div "Shipment Reference TAR480785OLS99524712 / 532668 Shipment Reference 2 539900535…" at bounding box center [939, 348] width 596 height 54
type input "5399005356"
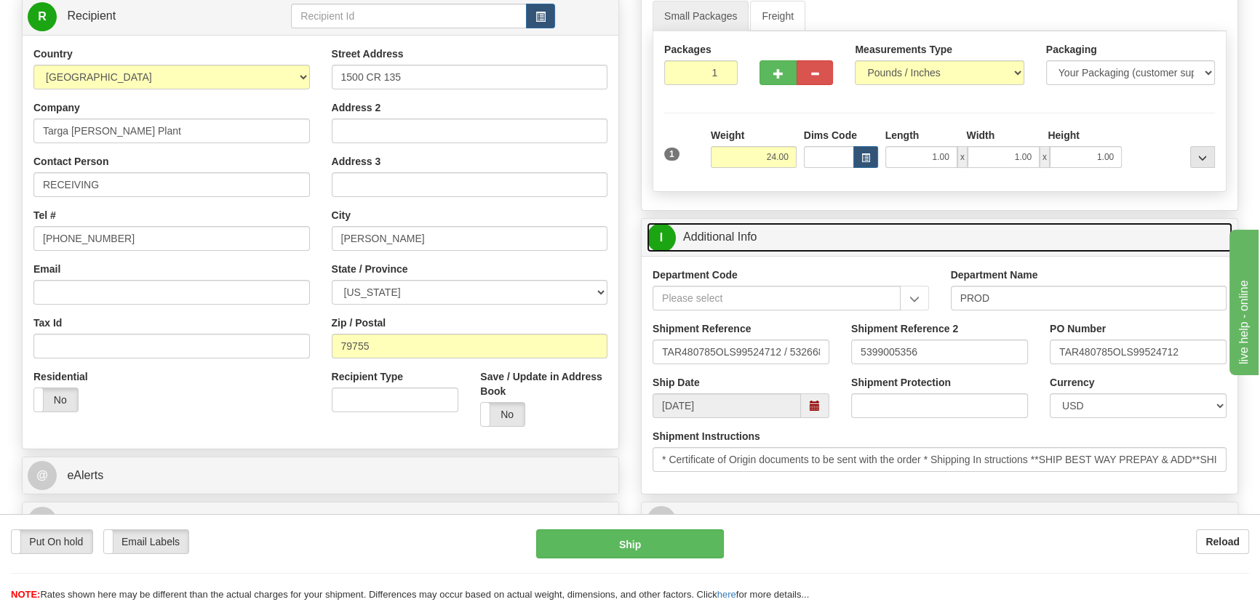
click at [924, 233] on link "I Additional Info" at bounding box center [939, 238] width 585 height 30
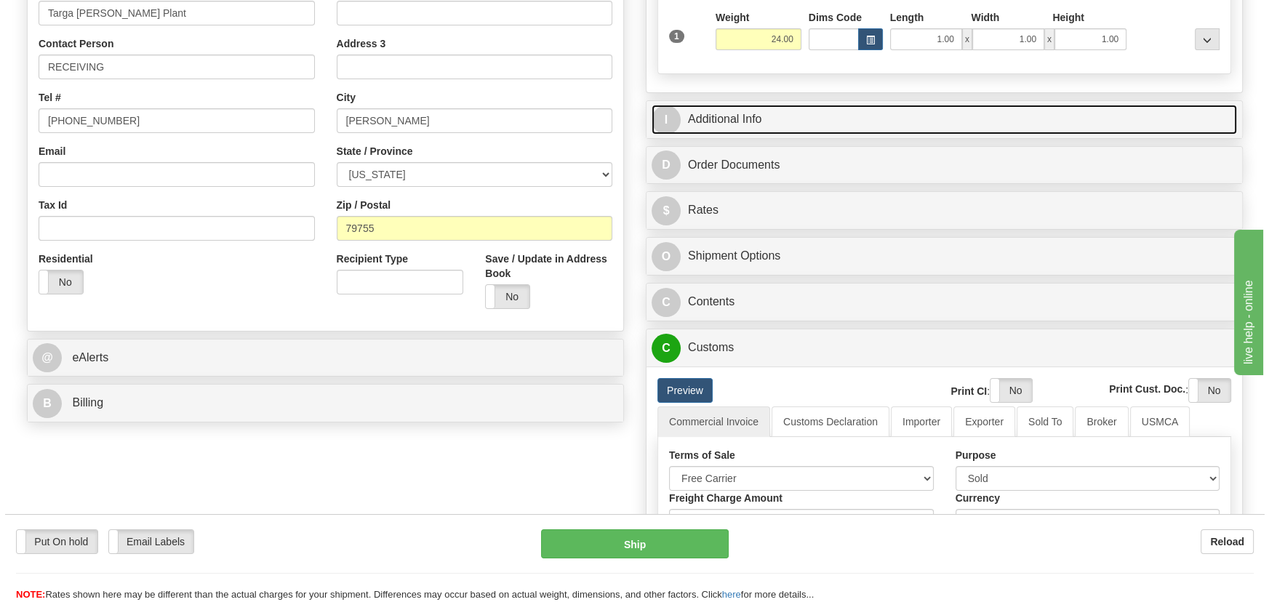
scroll to position [330, 0]
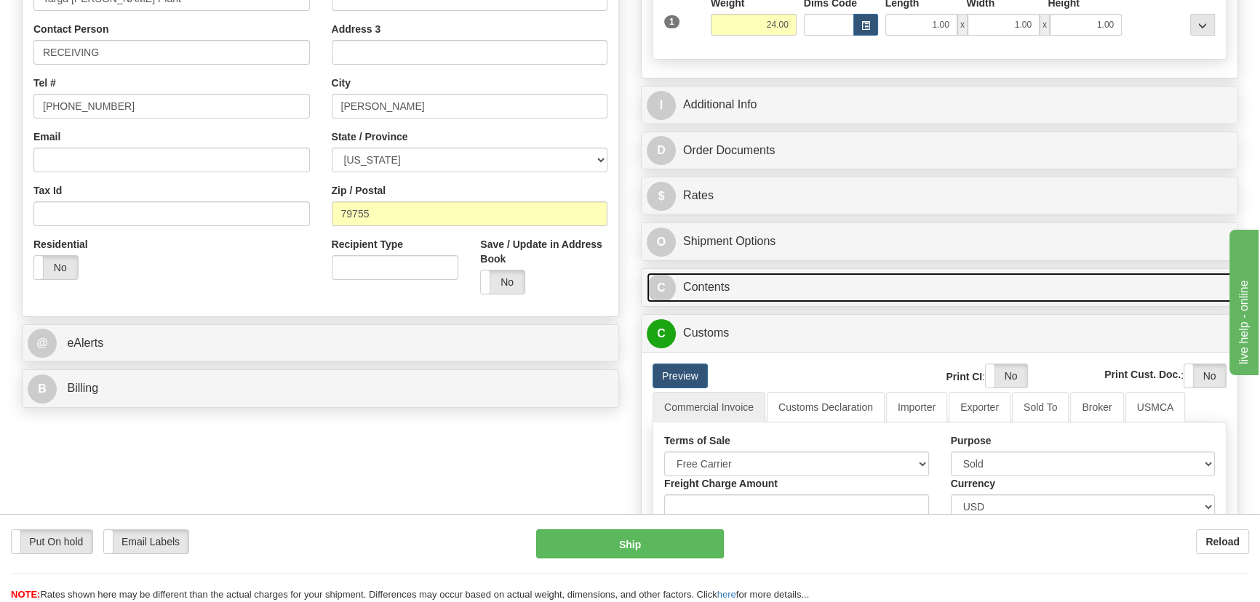
click at [1058, 291] on link "C Contents" at bounding box center [939, 288] width 585 height 30
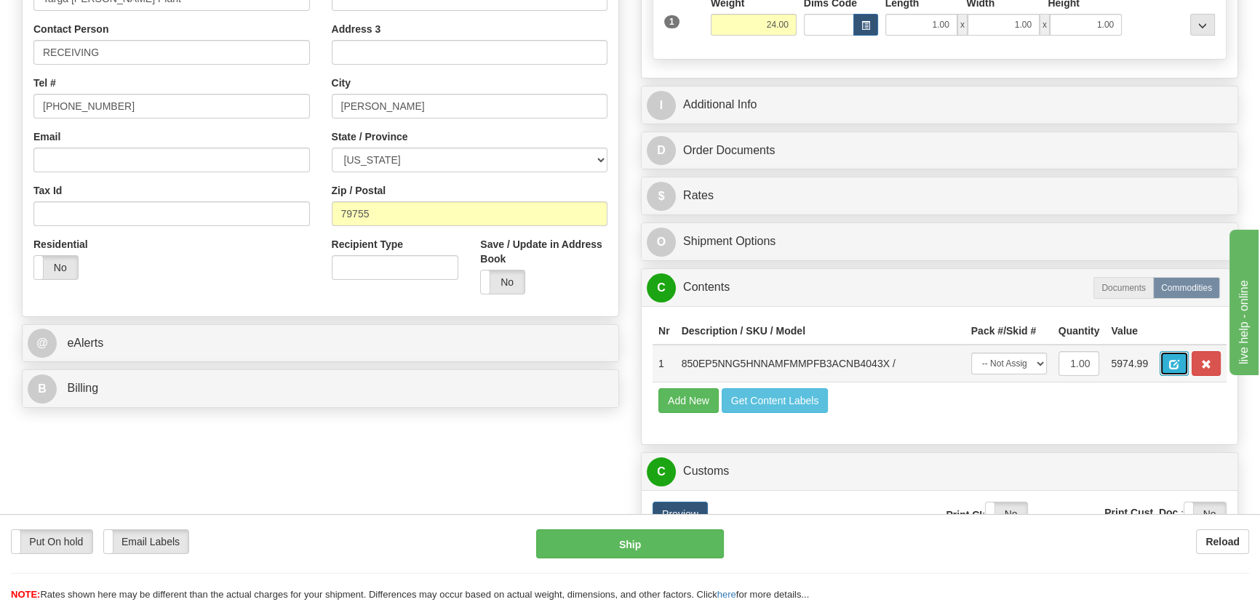
click at [1164, 371] on button "button" at bounding box center [1173, 363] width 29 height 25
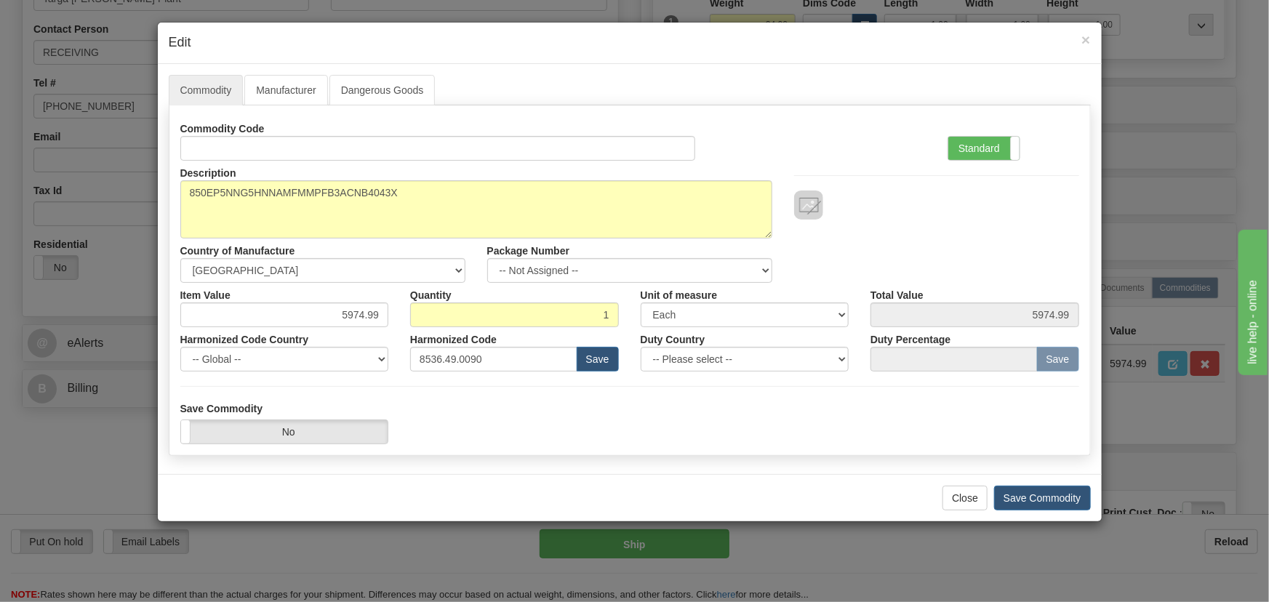
click at [982, 132] on div "Standard Advanced" at bounding box center [1013, 138] width 153 height 44
click at [977, 140] on label "Standard" at bounding box center [983, 148] width 71 height 23
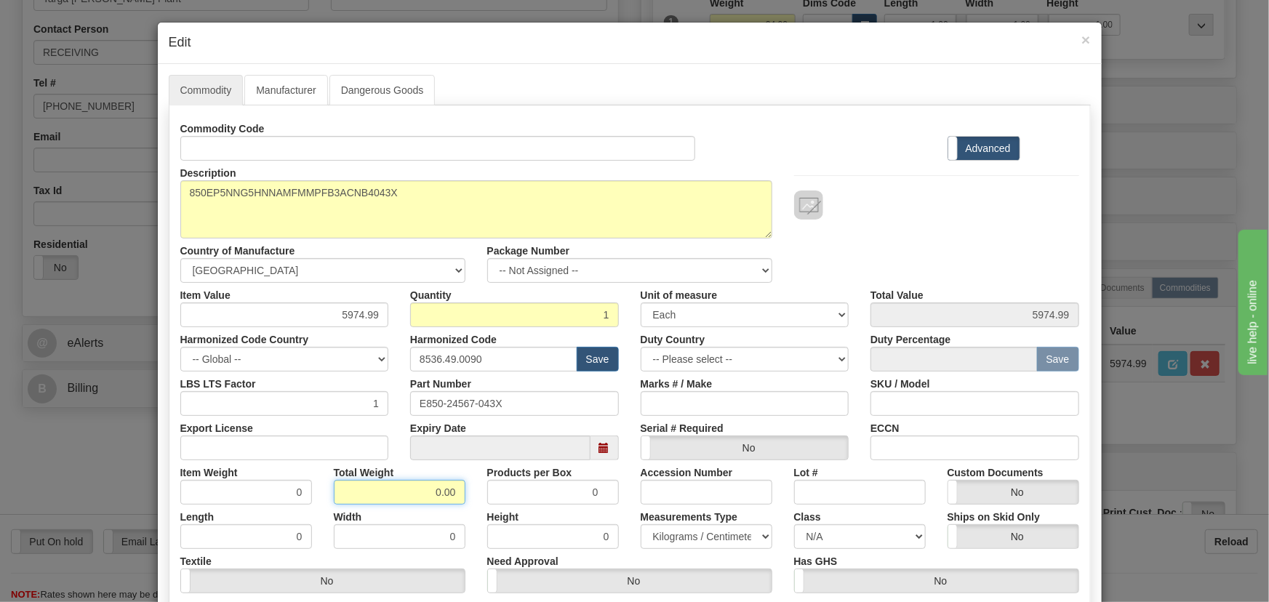
drag, startPoint x: 428, startPoint y: 490, endPoint x: 466, endPoint y: 509, distance: 42.3
click at [467, 511] on div "Commodity Code Standard Advanced Description 850EP5NNG5HNNAMFMMPFB3ACNB4043X Co…" at bounding box center [629, 376] width 899 height 521
type input "1"
type input "1.0000"
click at [466, 509] on div "Width 0" at bounding box center [399, 527] width 153 height 44
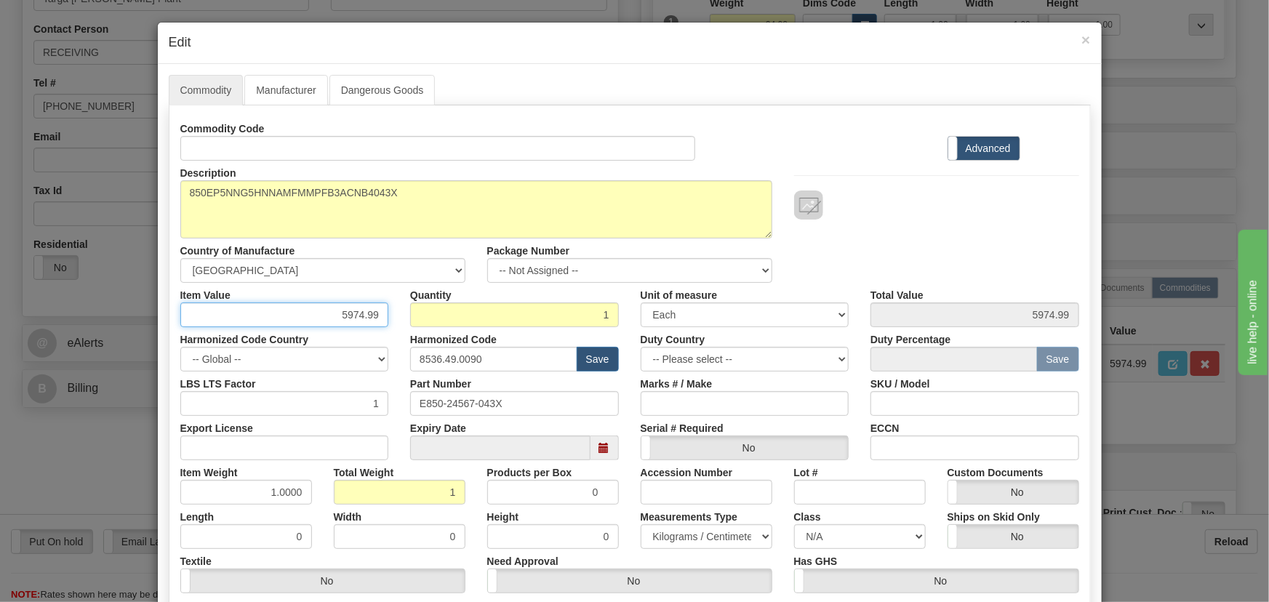
drag, startPoint x: 338, startPoint y: 315, endPoint x: 409, endPoint y: 324, distance: 71.2
click at [409, 324] on div "Item Value 5974.99 Quantity 1 Unit of measure 3 Thousand Square Inches Adjustme…" at bounding box center [629, 305] width 921 height 44
paste input "4.372,25"
type input "4372.25"
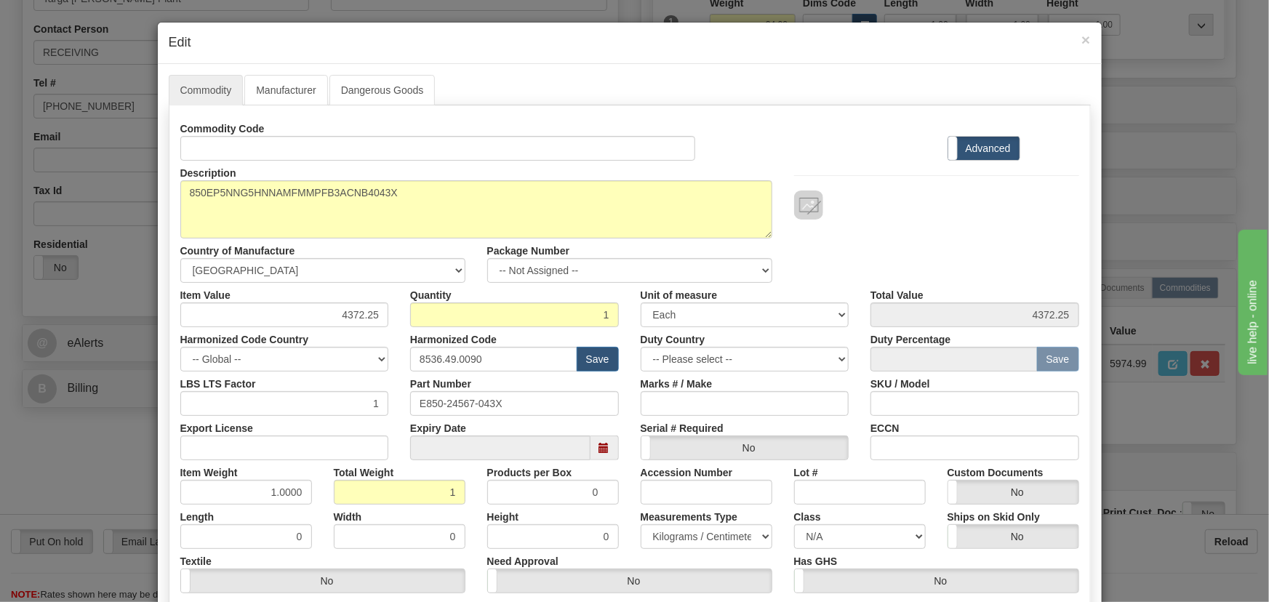
click at [913, 208] on div at bounding box center [936, 205] width 285 height 29
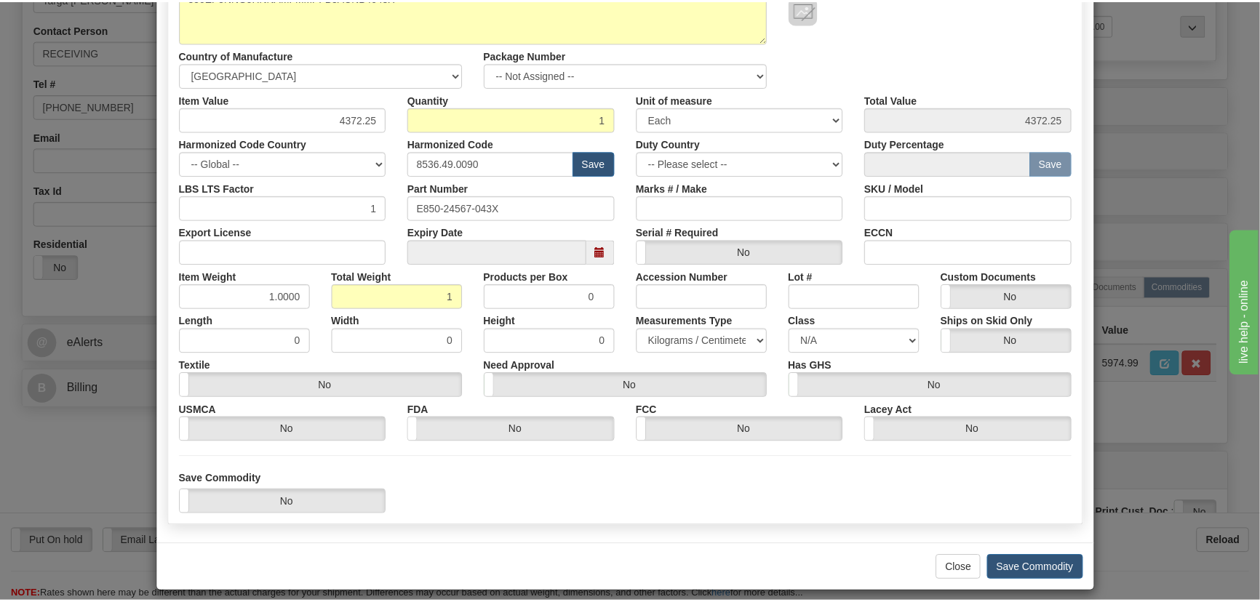
scroll to position [207, 0]
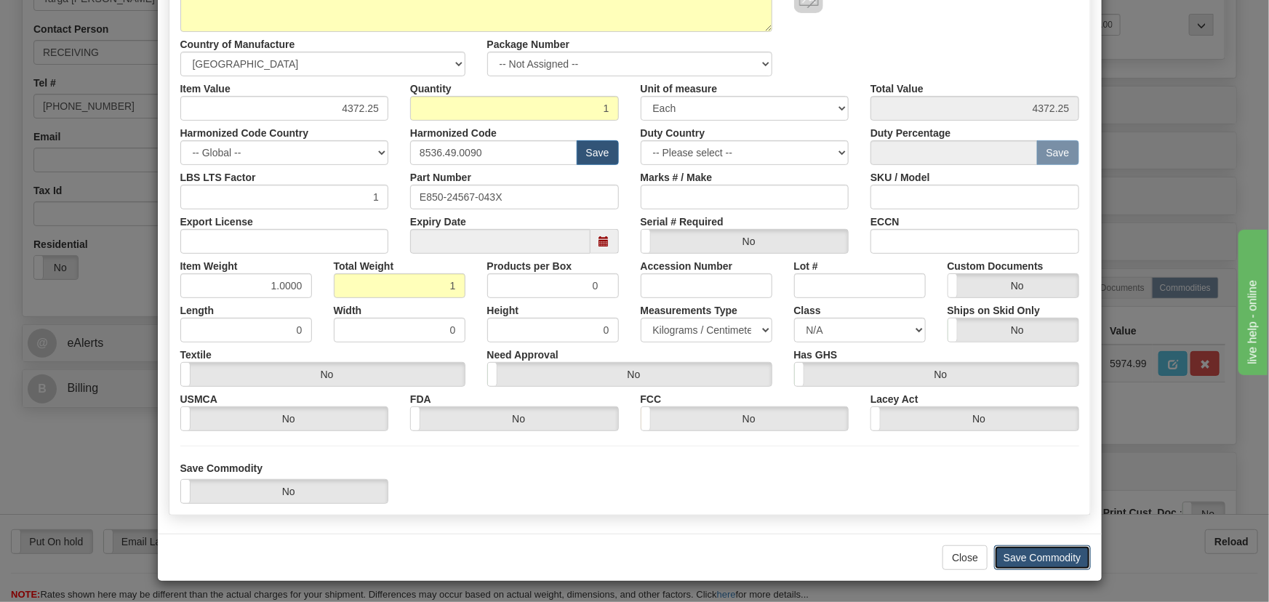
click at [1043, 549] on button "Save Commodity" at bounding box center [1042, 557] width 97 height 25
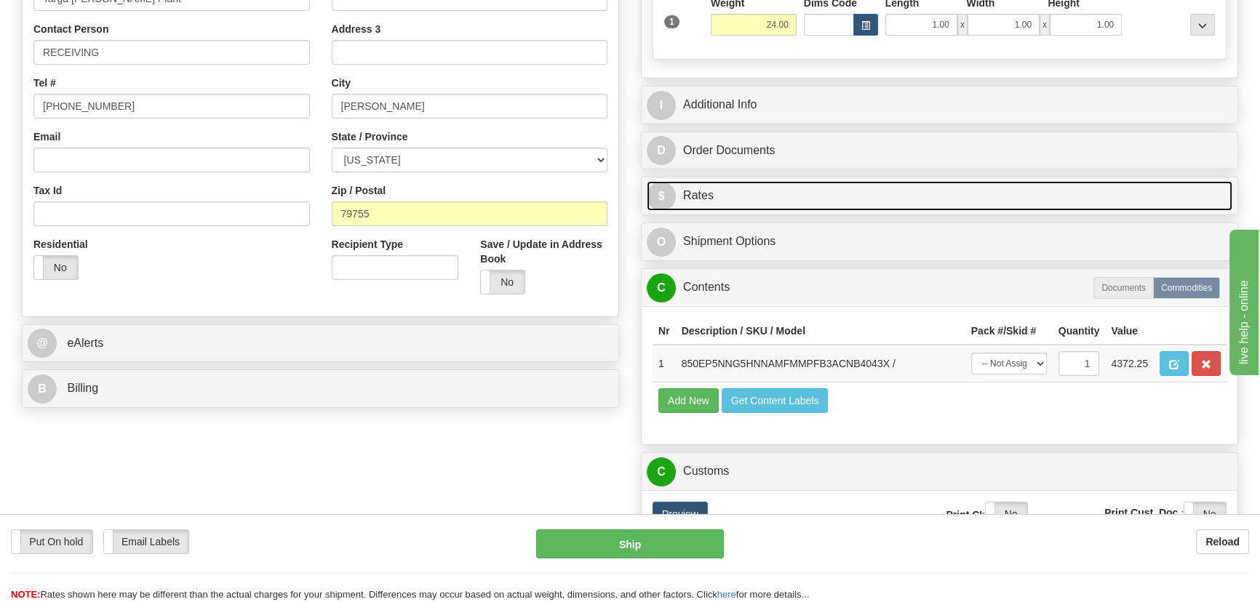
click at [980, 198] on link "$ Rates" at bounding box center [939, 196] width 585 height 30
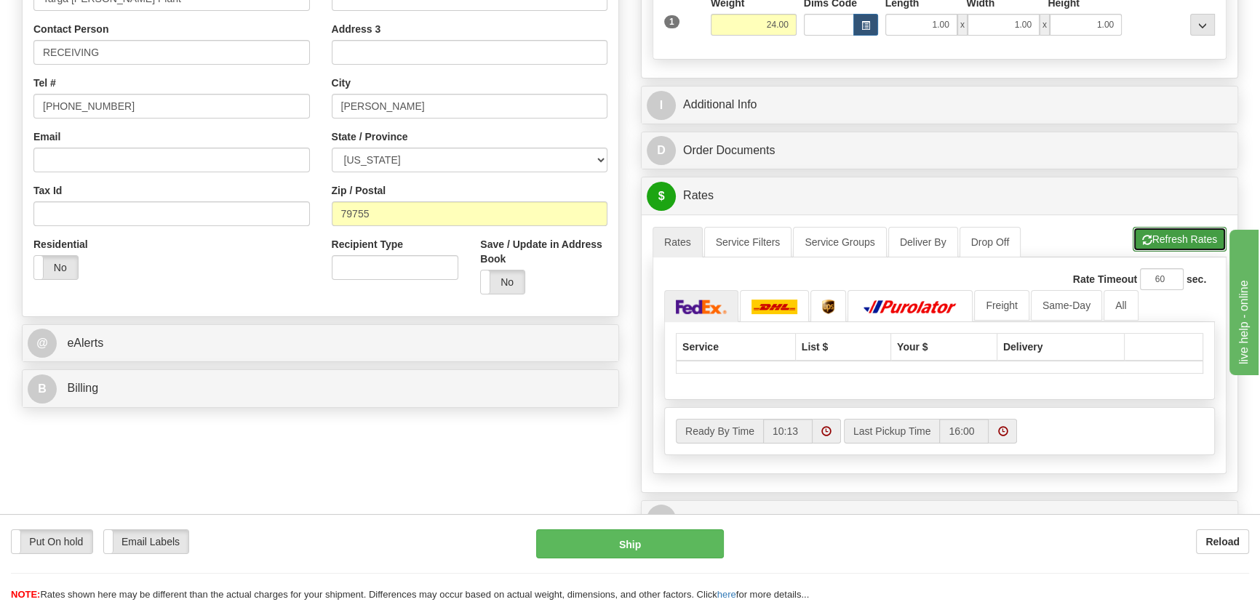
click at [1200, 245] on button "Refresh Rates" at bounding box center [1179, 239] width 94 height 25
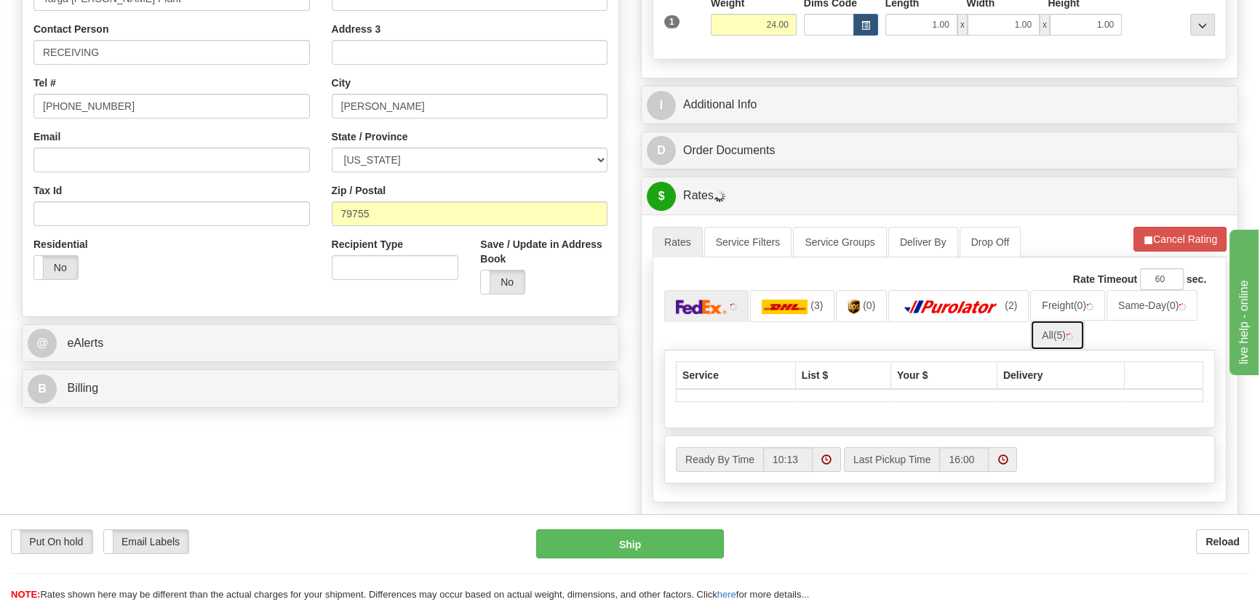
click at [1054, 348] on link "All (5)" at bounding box center [1057, 335] width 55 height 31
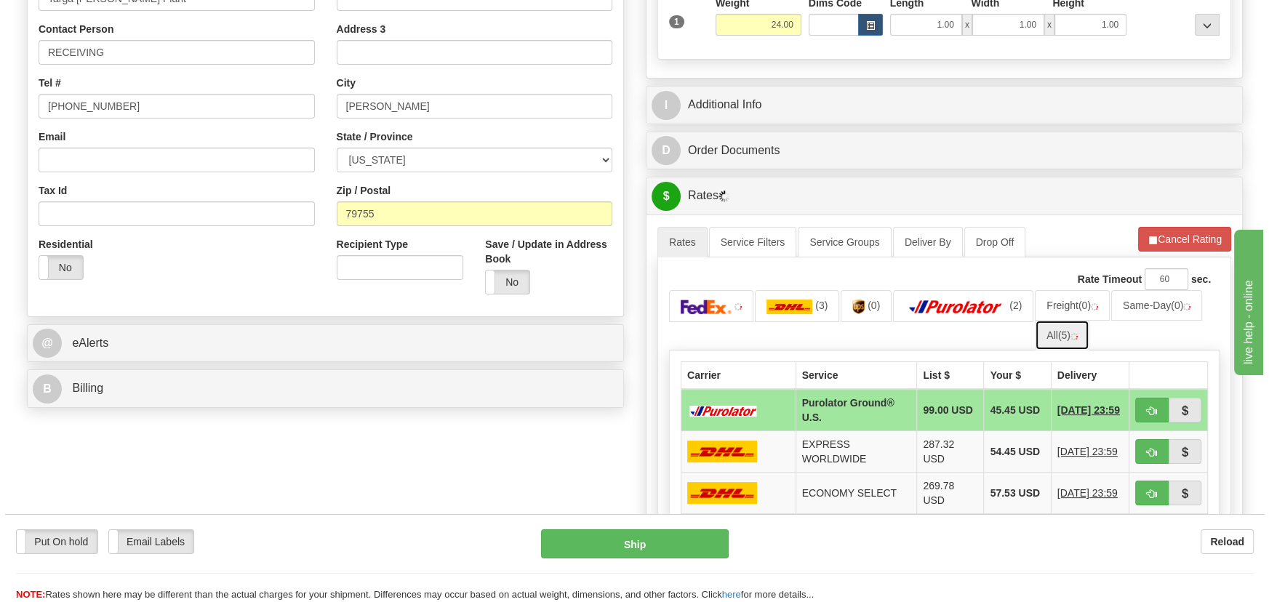
scroll to position [396, 0]
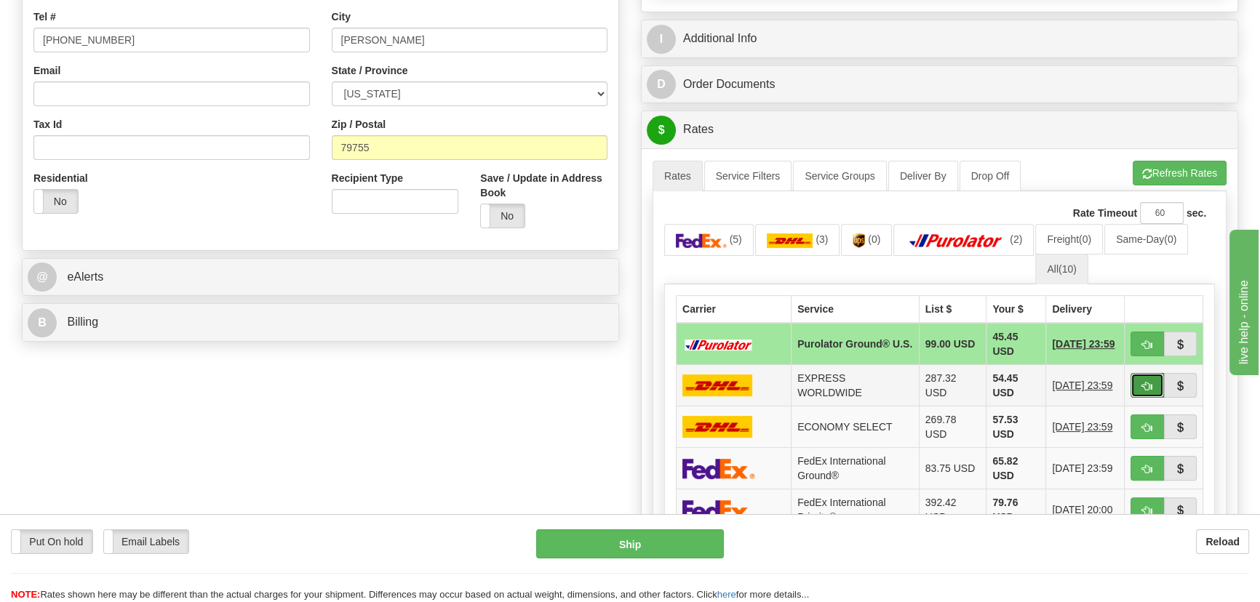
click at [1146, 385] on span "button" at bounding box center [1147, 386] width 10 height 9
type input "P"
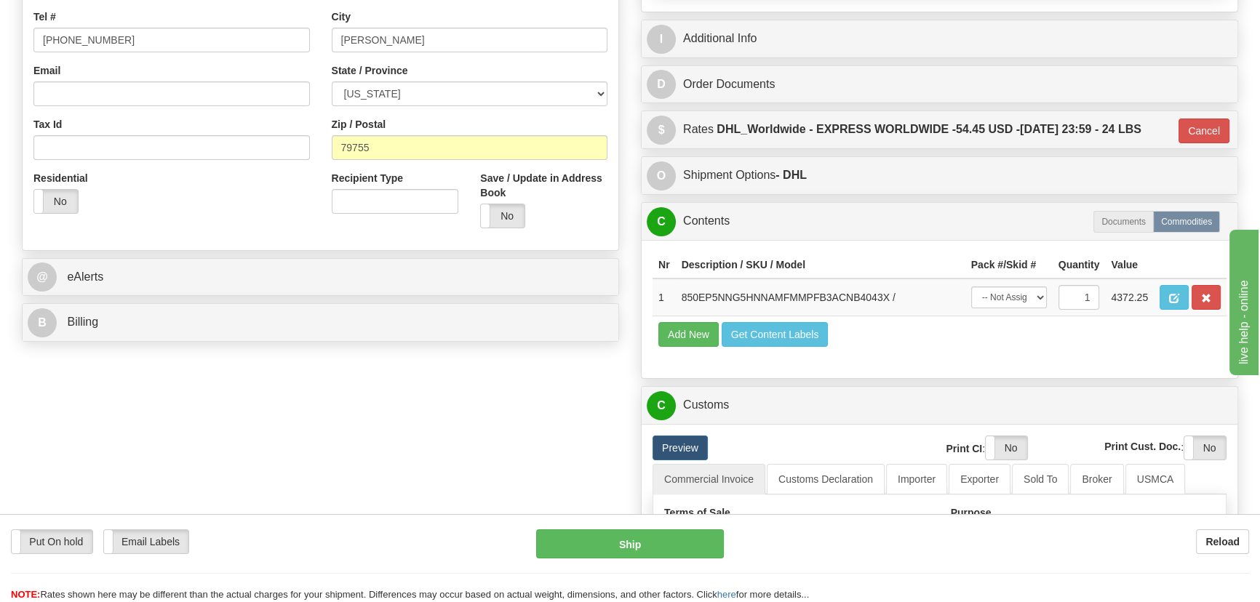
click at [642, 561] on div "Put On hold Put On hold Email Labels Email Labels Edit Reload Ship" at bounding box center [630, 565] width 1260 height 73
click at [649, 550] on button "Ship" at bounding box center [630, 543] width 188 height 29
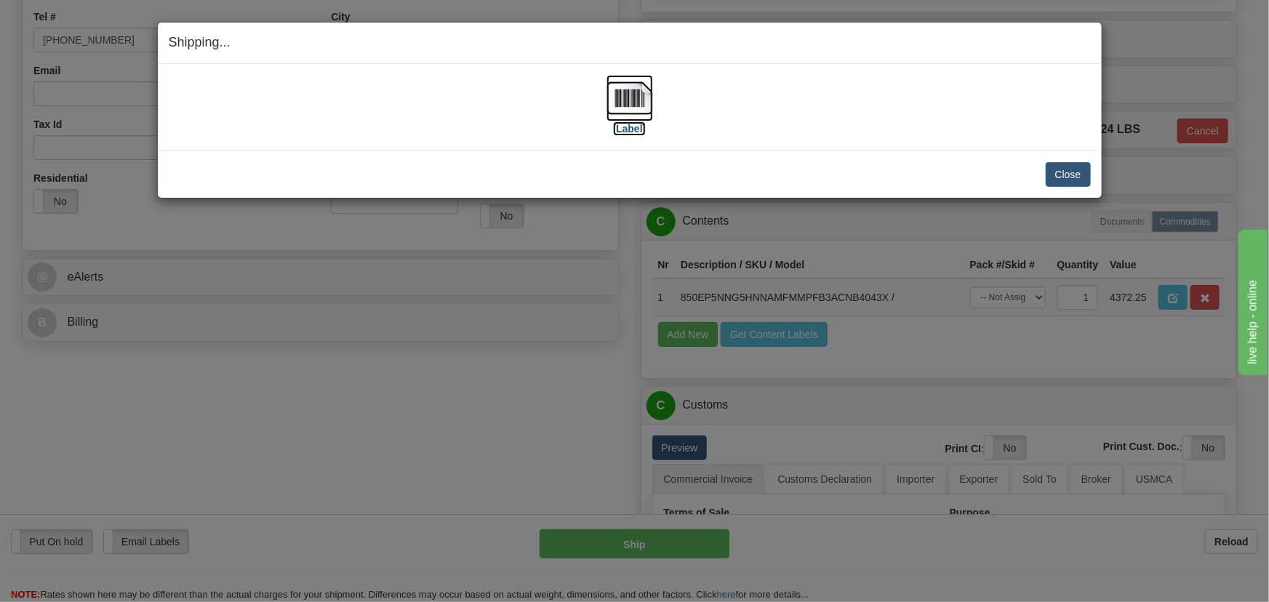
click at [627, 99] on img at bounding box center [630, 98] width 47 height 47
click at [1070, 175] on button "Close" at bounding box center [1068, 174] width 45 height 25
